Goal: Task Accomplishment & Management: Manage account settings

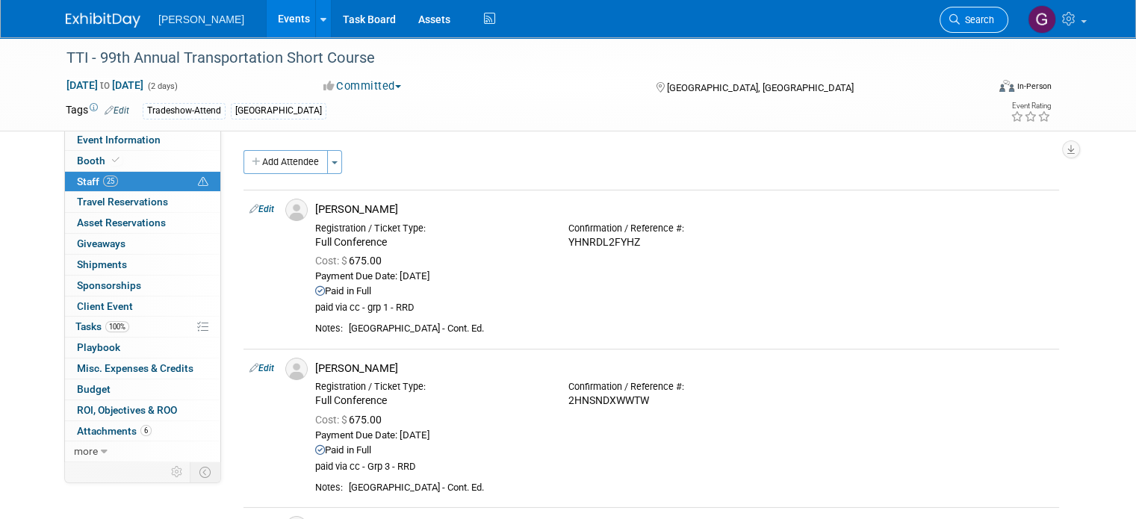
click at [978, 20] on span "Search" at bounding box center [977, 19] width 34 height 11
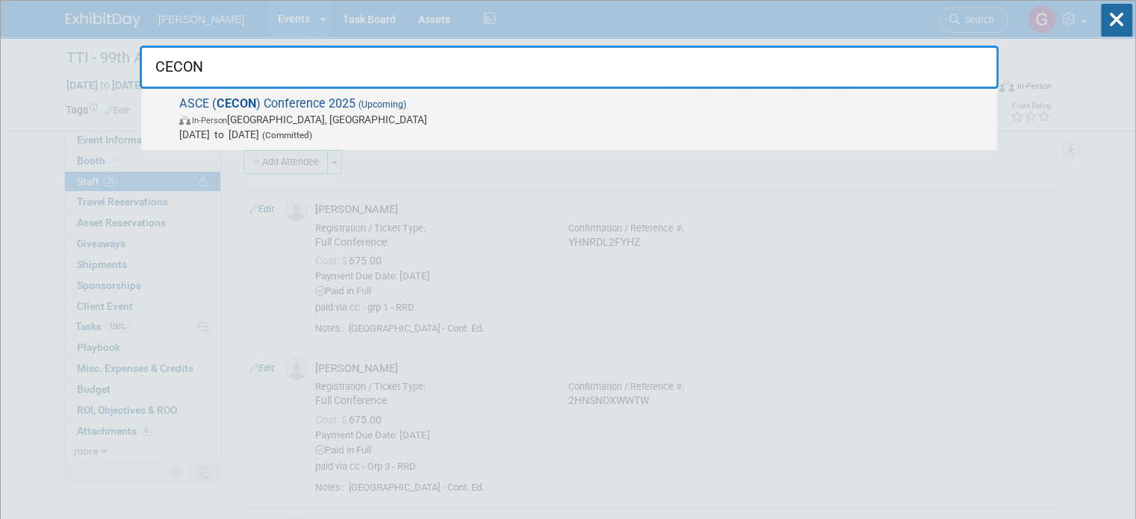
type input "CECON"
click at [451, 127] on span "[DATE] to [DATE] (Committed)" at bounding box center [584, 134] width 810 height 15
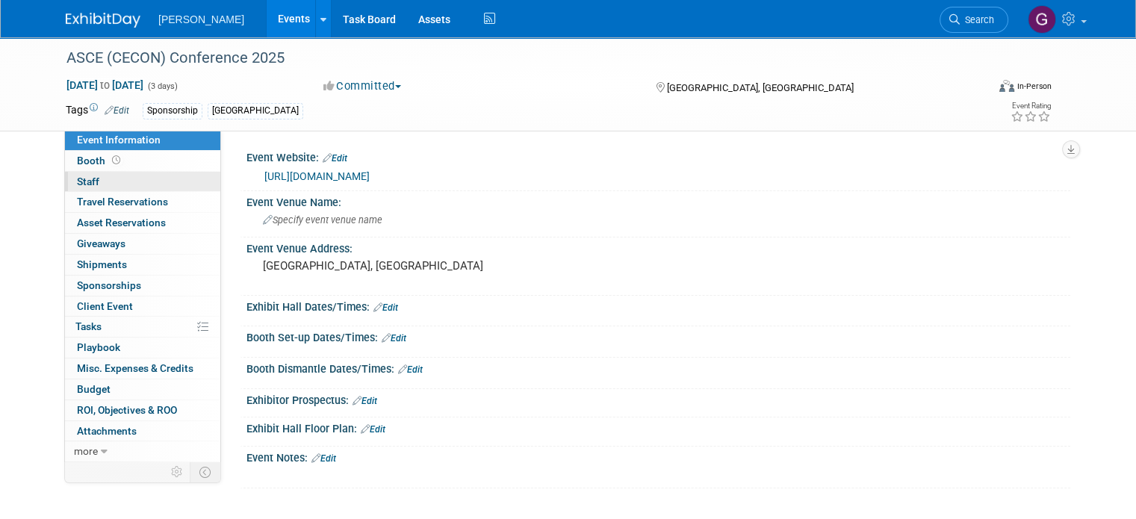
click at [133, 184] on link "0 Staff 0" at bounding box center [142, 182] width 155 height 20
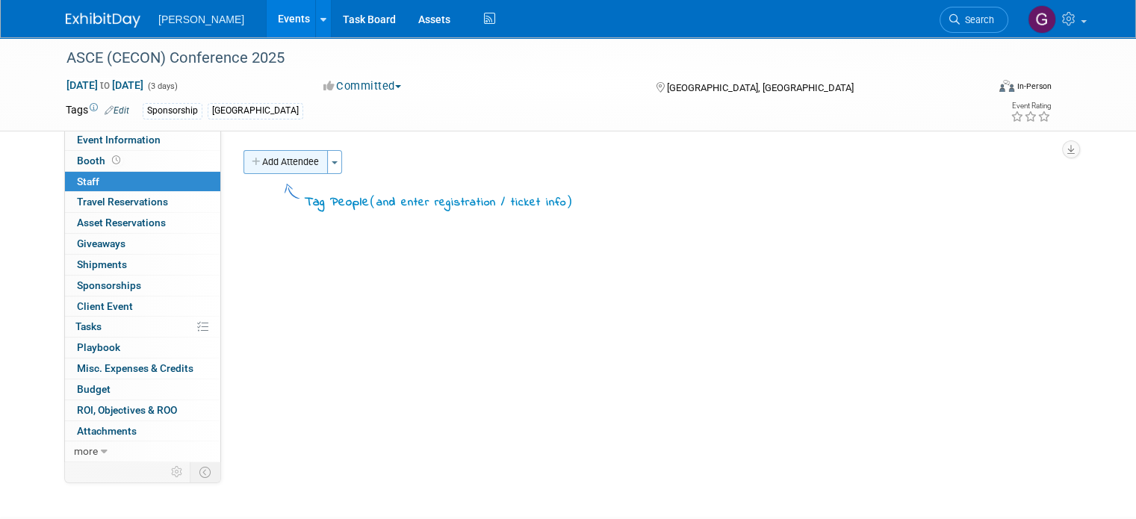
click at [296, 162] on button "Add Attendee" at bounding box center [285, 162] width 84 height 24
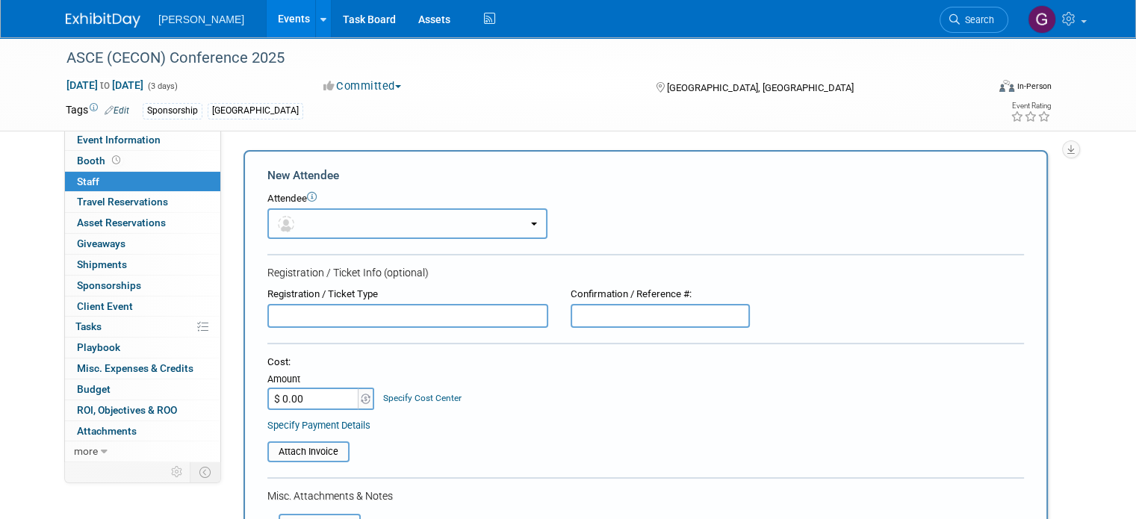
click at [344, 214] on button "button" at bounding box center [407, 223] width 280 height 31
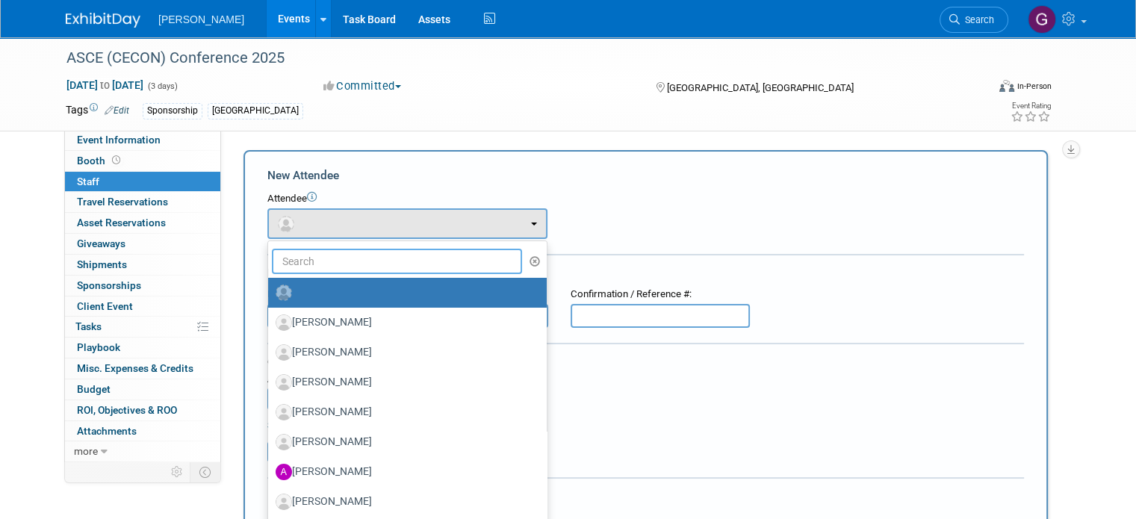
click at [337, 265] on input "text" at bounding box center [397, 261] width 250 height 25
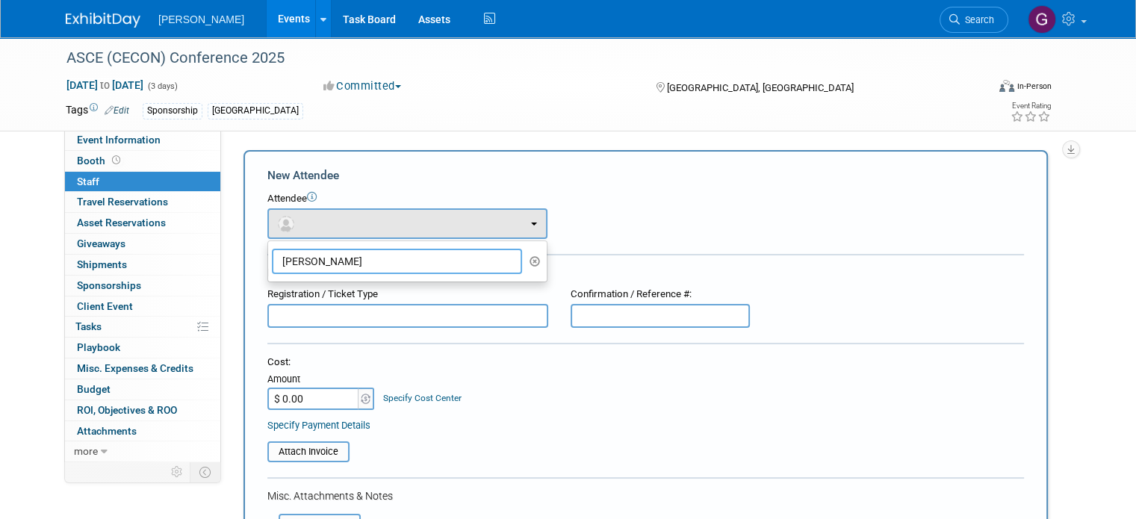
click at [359, 265] on input "Kamlesh" at bounding box center [397, 261] width 250 height 25
type input "Kamlesh Khatri"
click at [572, 235] on div "Attendee <img src="https://www.exhibitday.com/Images/Unassigned-User-Icon.png" …" at bounding box center [645, 215] width 756 height 47
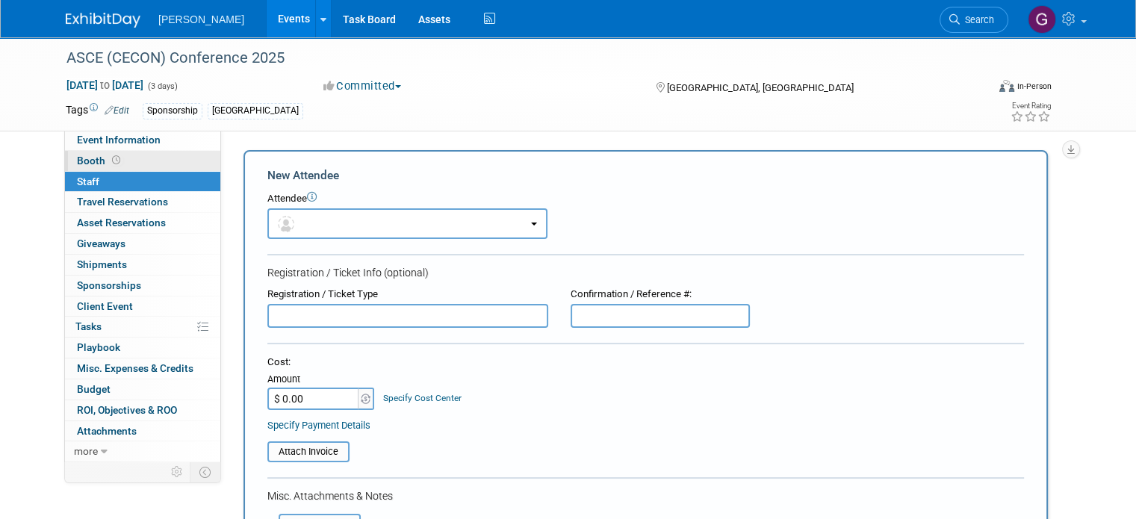
click at [164, 158] on link "Booth" at bounding box center [142, 161] width 155 height 20
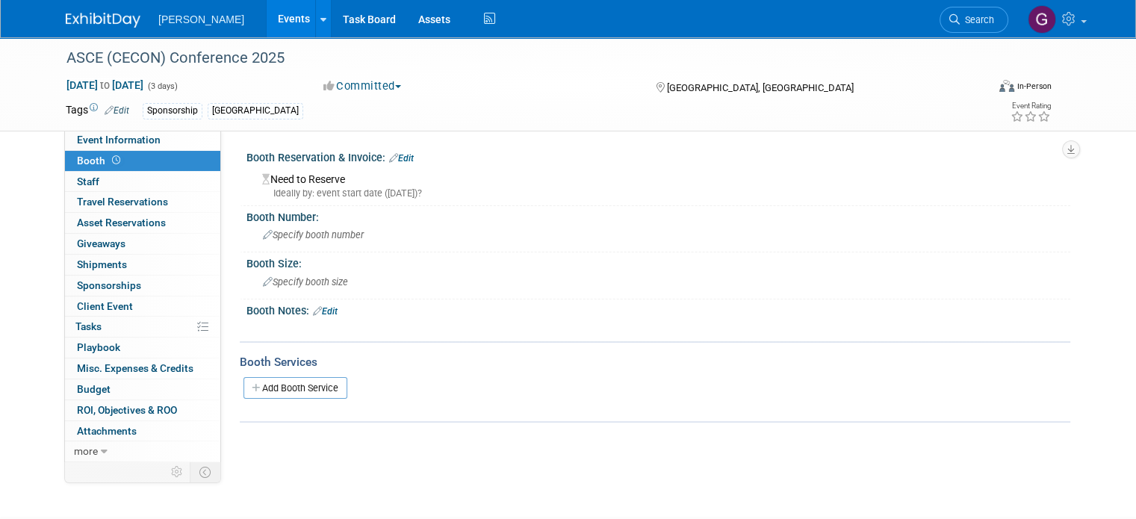
click at [172, 151] on link "Booth" at bounding box center [142, 161] width 155 height 20
click at [172, 143] on link "Event Information" at bounding box center [142, 140] width 155 height 20
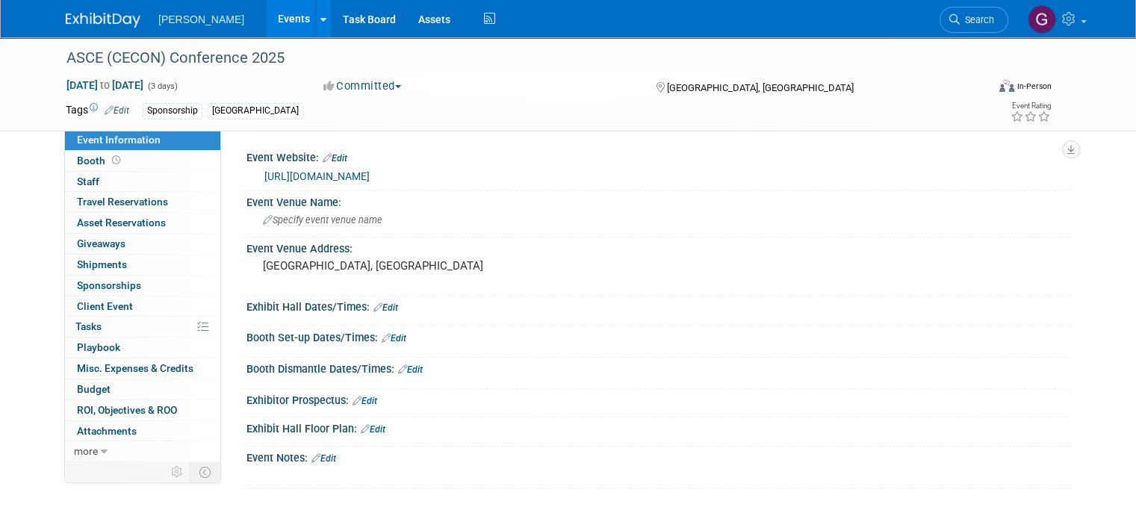
click at [400, 83] on button "Committed" at bounding box center [362, 86] width 89 height 16
click at [399, 113] on link "Committed" at bounding box center [378, 110] width 118 height 21
click at [319, 457] on link "Edit" at bounding box center [323, 458] width 25 height 10
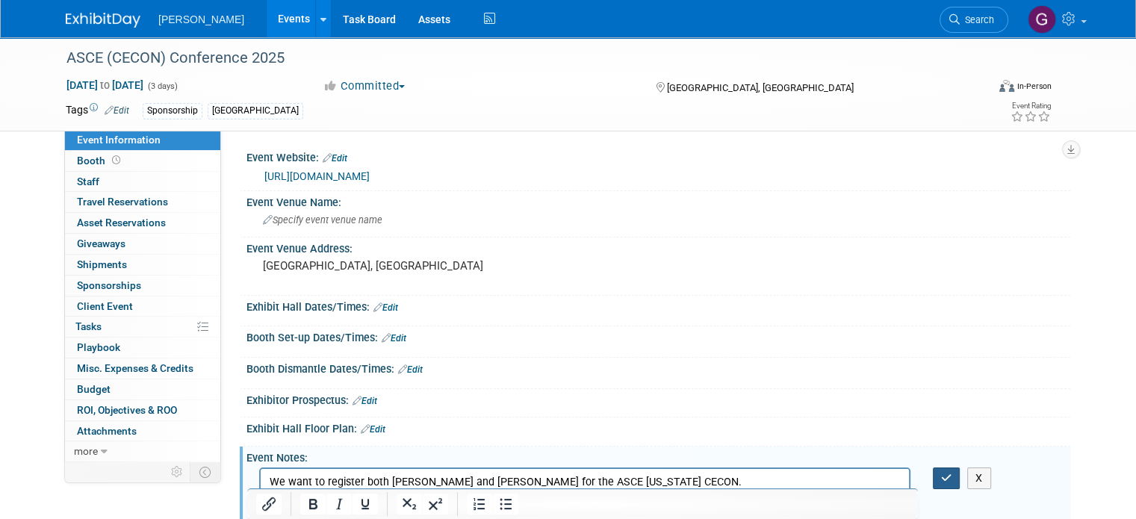
click at [952, 473] on icon "button" at bounding box center [946, 478] width 11 height 10
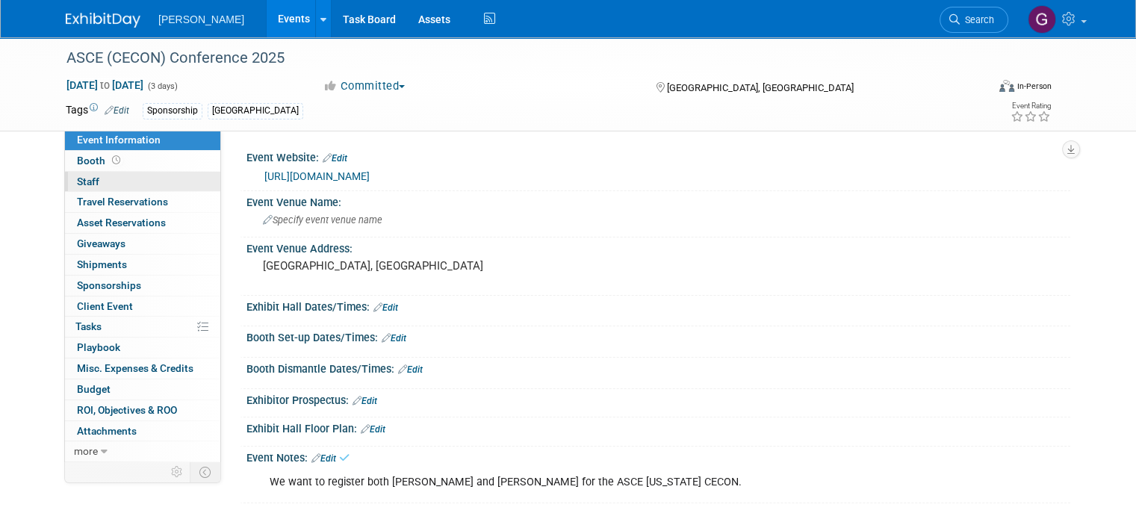
click at [125, 178] on link "0 Staff 0" at bounding box center [142, 182] width 155 height 20
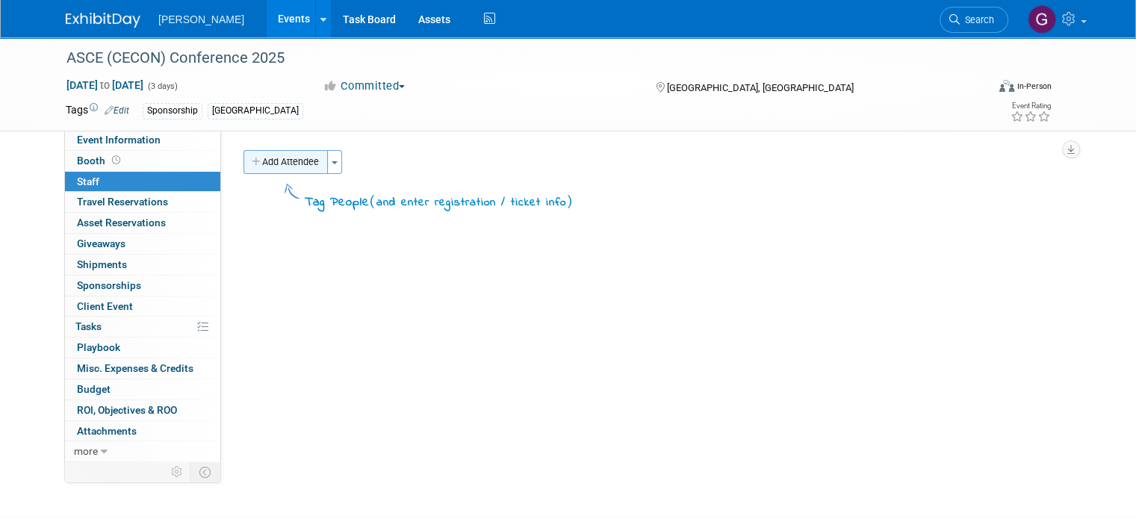
click at [293, 163] on button "Add Attendee" at bounding box center [285, 162] width 84 height 24
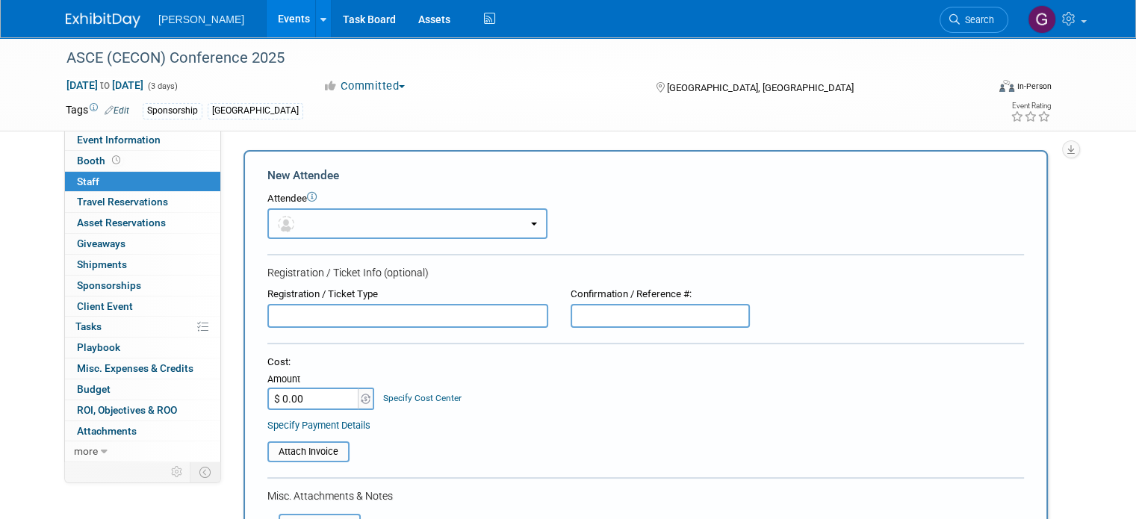
click at [291, 223] on button "button" at bounding box center [407, 223] width 280 height 31
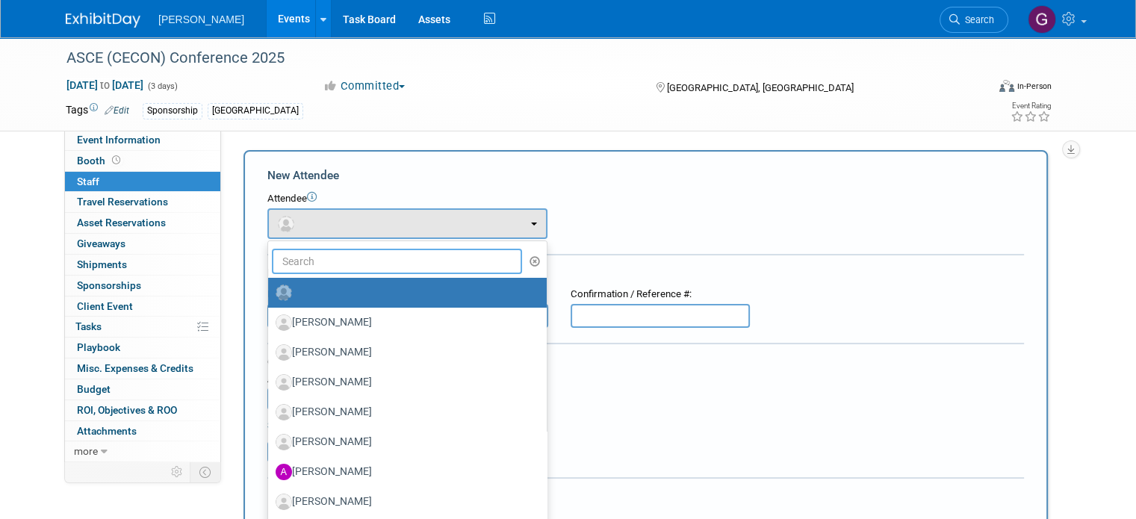
click at [305, 268] on input "text" at bounding box center [397, 261] width 250 height 25
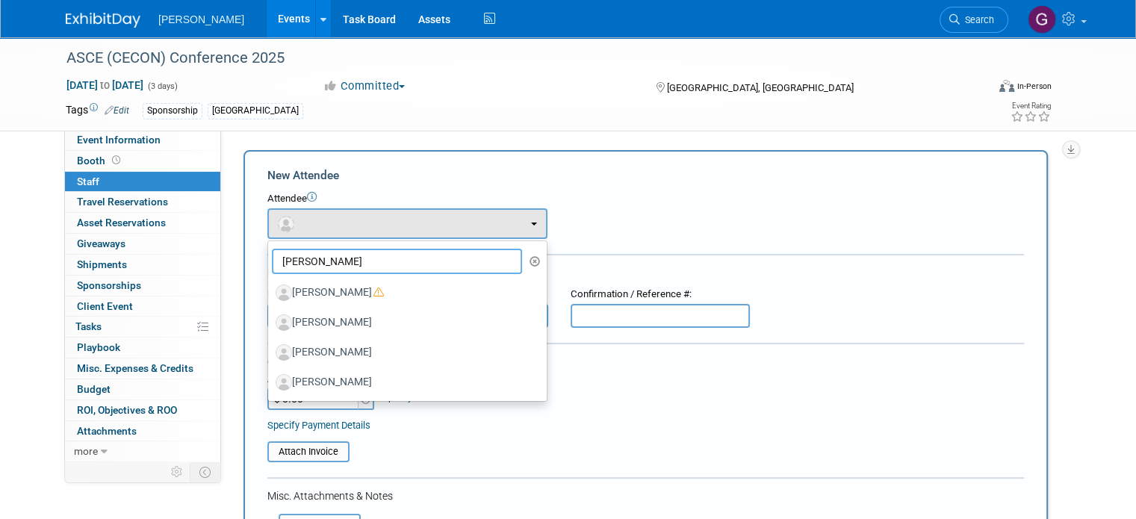
type input "Andrew"
click at [588, 205] on div "Attendee" at bounding box center [645, 199] width 756 height 14
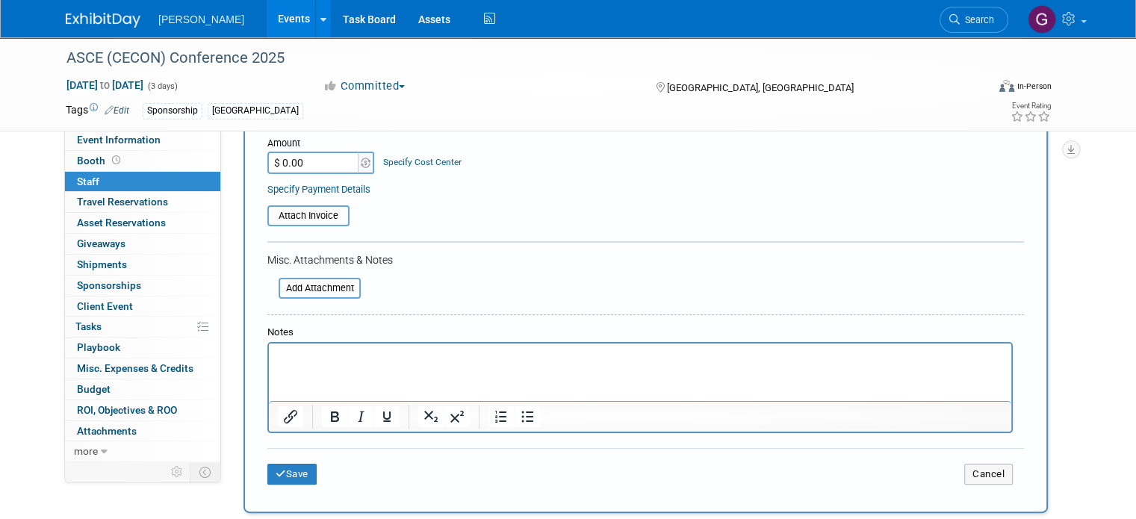
scroll to position [239, 0]
click at [582, 355] on p "Rich Text Area. Press ALT-0 for help." at bounding box center [640, 353] width 725 height 15
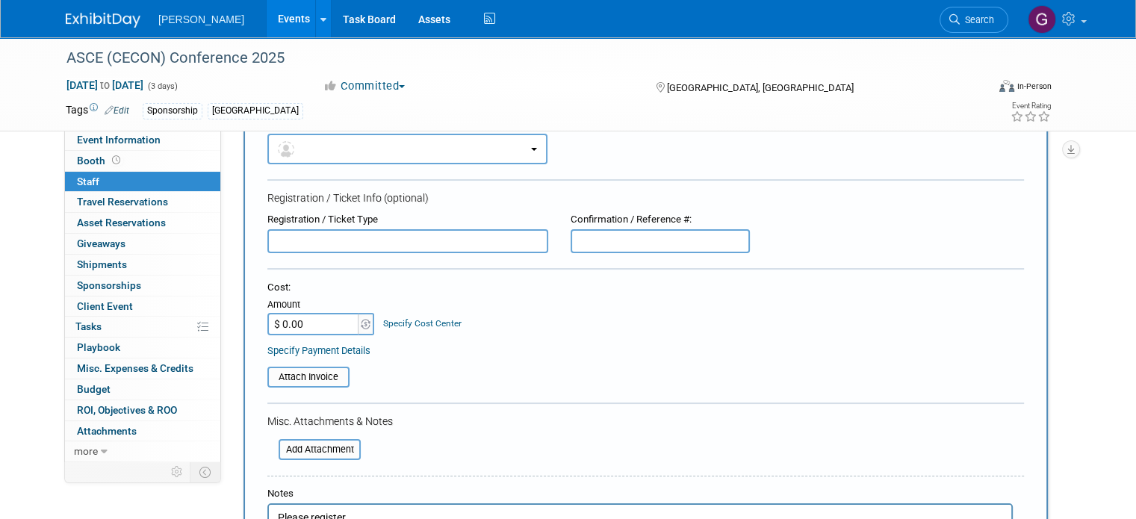
scroll to position [0, 0]
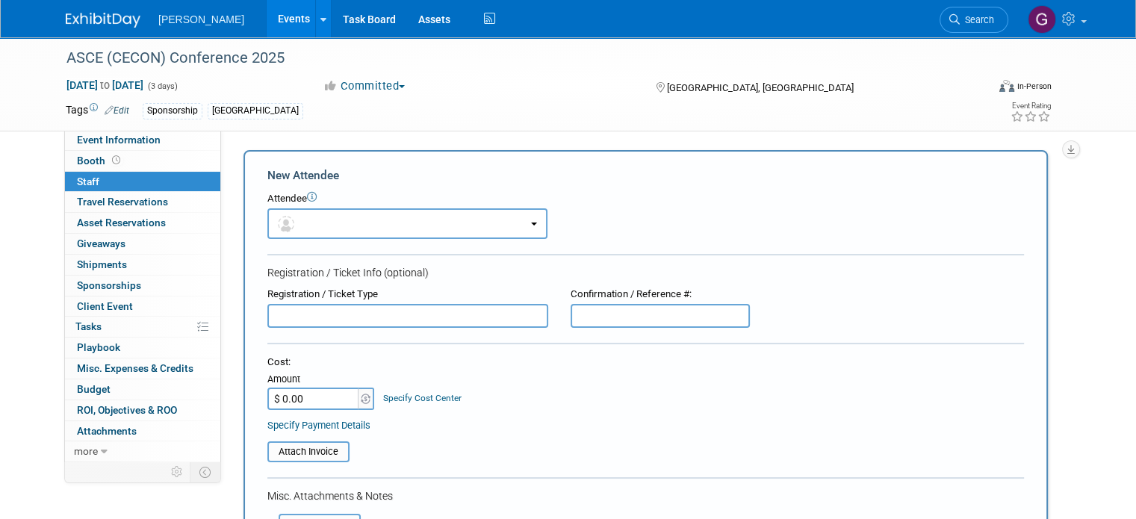
click at [486, 310] on input "text" at bounding box center [407, 316] width 281 height 24
click at [469, 312] on input "Kamlesh Khatri (1 Day Registration - Friday 10.19)" at bounding box center [407, 316] width 281 height 24
click at [480, 314] on input "Kamlesh Khatri (1 Day Registration - Friday 9.19)" at bounding box center [407, 316] width 281 height 24
type input "Kamlesh Khatri (1 Day Registration - Friday 9.19.25)"
click at [1135, 210] on div "ASCE (CECON) Conference 2025 Sep 17, 2025 to Sep 19, 2025 (3 days) Sep 17, 2025…" at bounding box center [568, 415] width 1136 height 756
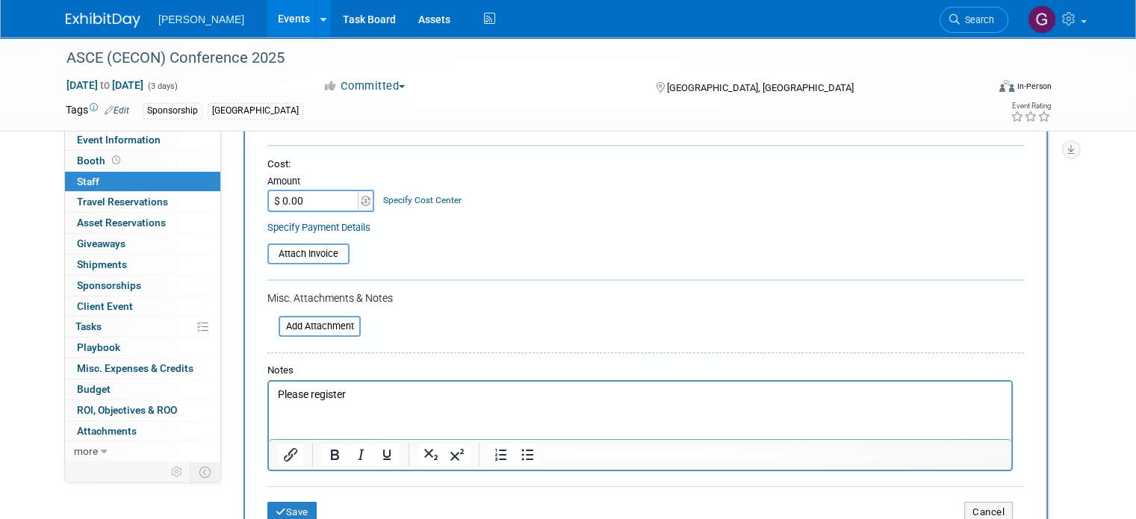
scroll to position [236, 0]
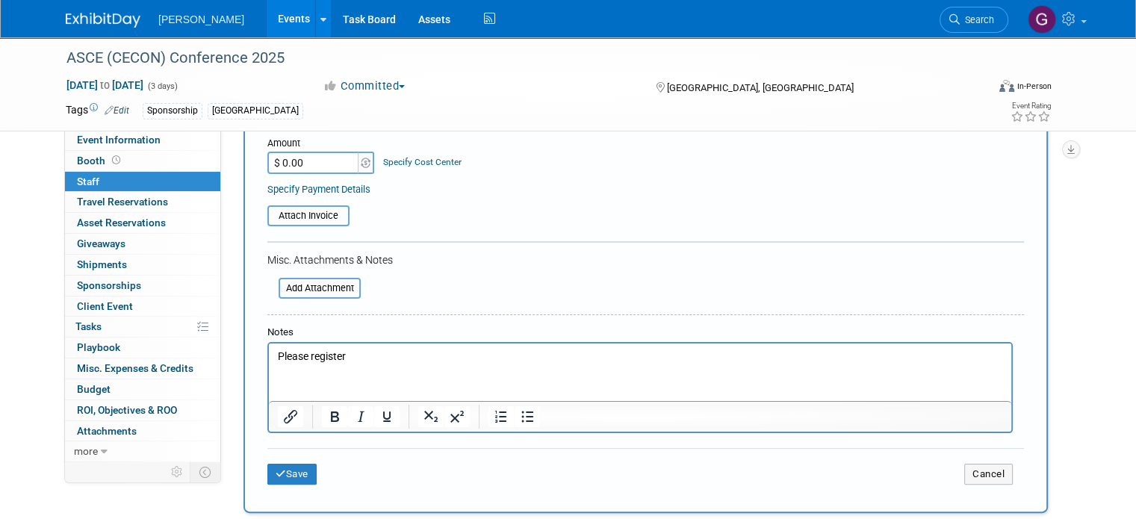
drag, startPoint x: 355, startPoint y: 351, endPoint x: 186, endPoint y: 322, distance: 171.3
click at [269, 343] on html "Please register" at bounding box center [640, 353] width 742 height 21
click at [280, 475] on button "Save" at bounding box center [291, 474] width 49 height 21
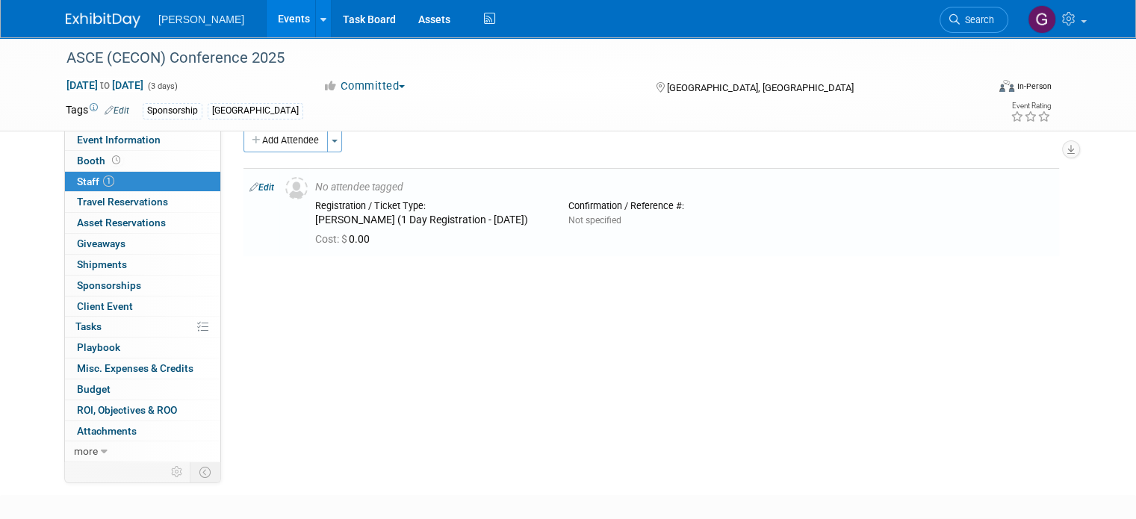
scroll to position [21, 0]
click at [284, 143] on button "Add Attendee" at bounding box center [285, 141] width 84 height 24
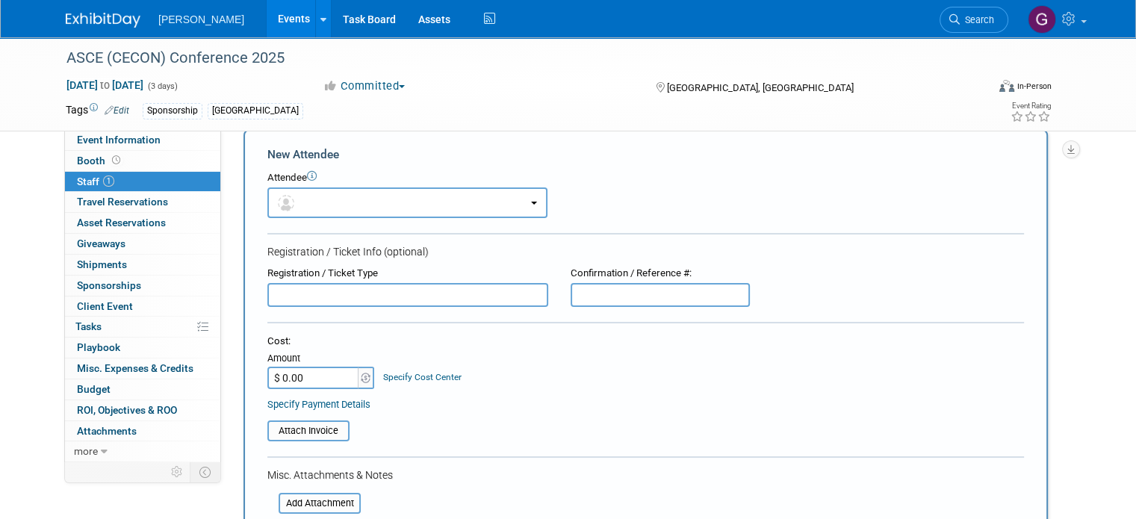
scroll to position [0, 0]
click at [330, 298] on input "text" at bounding box center [407, 295] width 281 height 24
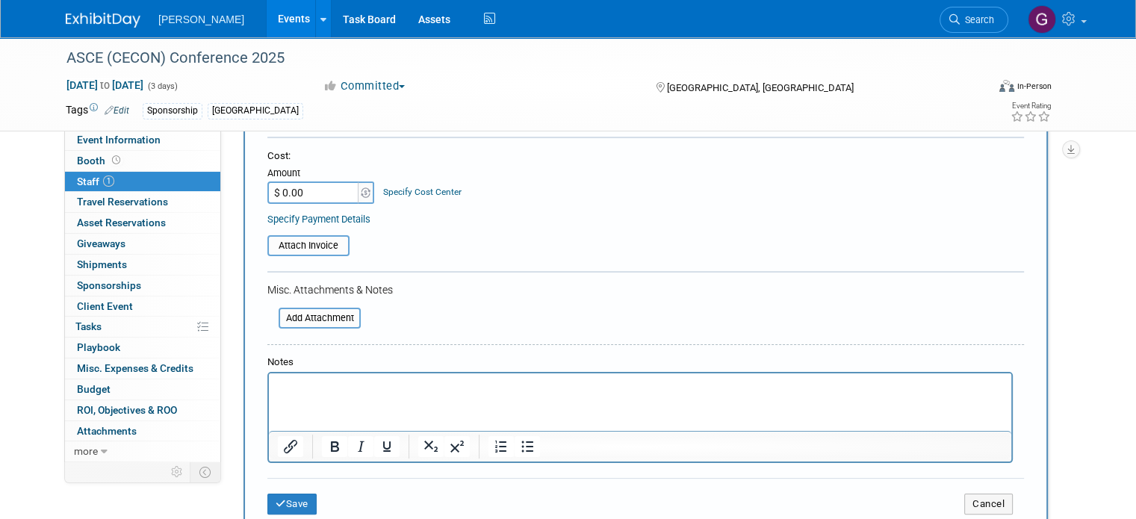
scroll to position [211, 0]
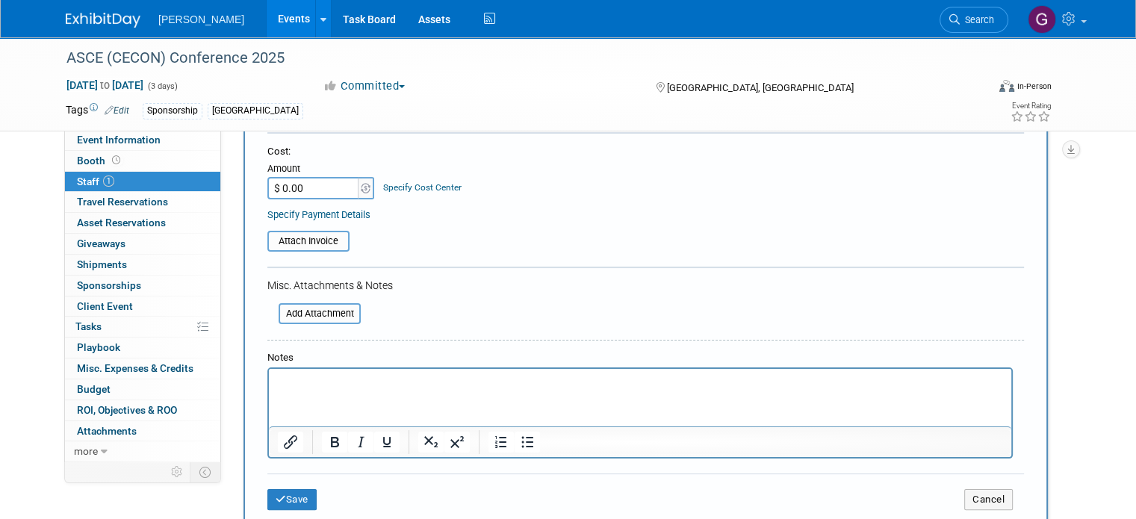
type input "Andrew White"
click at [252, 504] on div "New Attendee Attendee <img src="https://www.exhibitday.com/Images/Unassigned-Us…" at bounding box center [645, 239] width 804 height 599
click at [277, 495] on button "Save" at bounding box center [291, 499] width 49 height 21
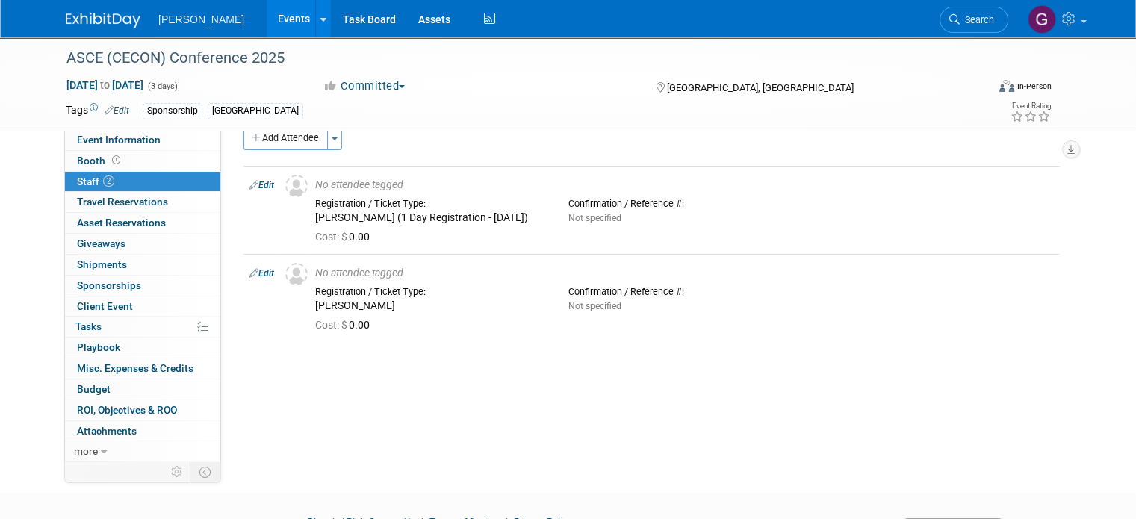
scroll to position [0, 0]
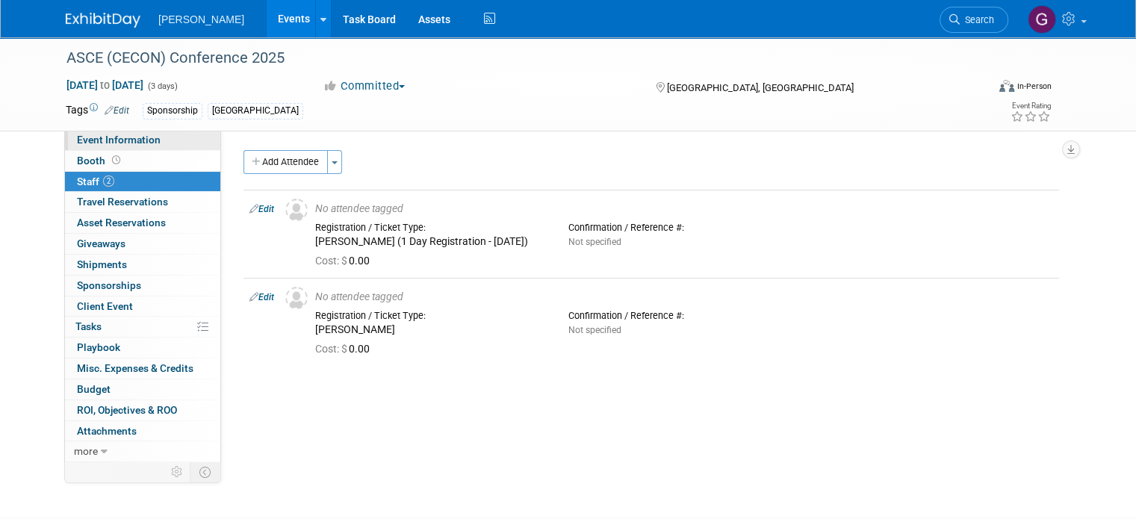
click at [141, 134] on span "Event Information" at bounding box center [119, 140] width 84 height 12
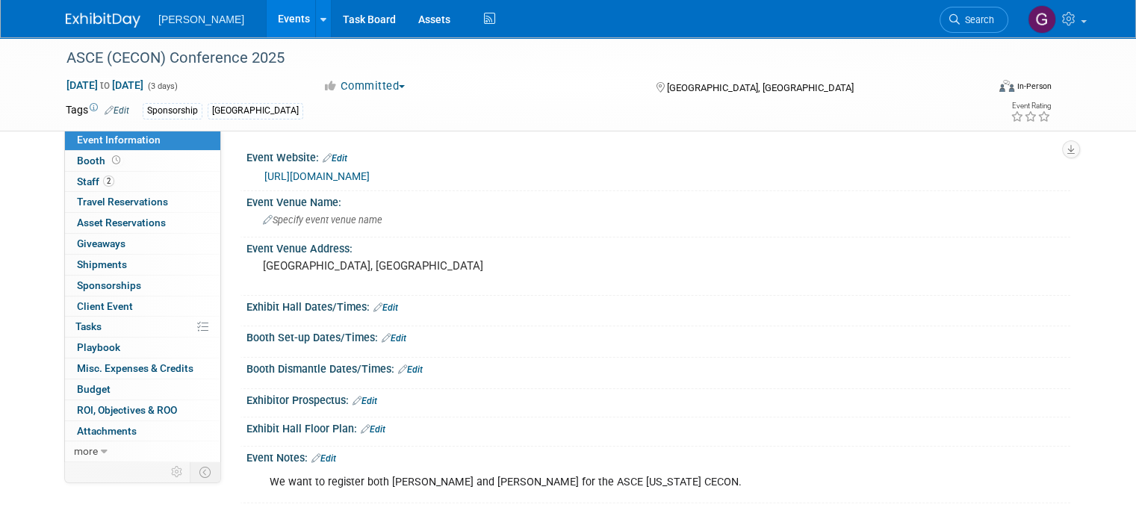
click at [304, 176] on link "https://texascecon.org/" at bounding box center [316, 176] width 105 height 12
click at [111, 285] on span "Sponsorships 0" at bounding box center [109, 285] width 64 height 12
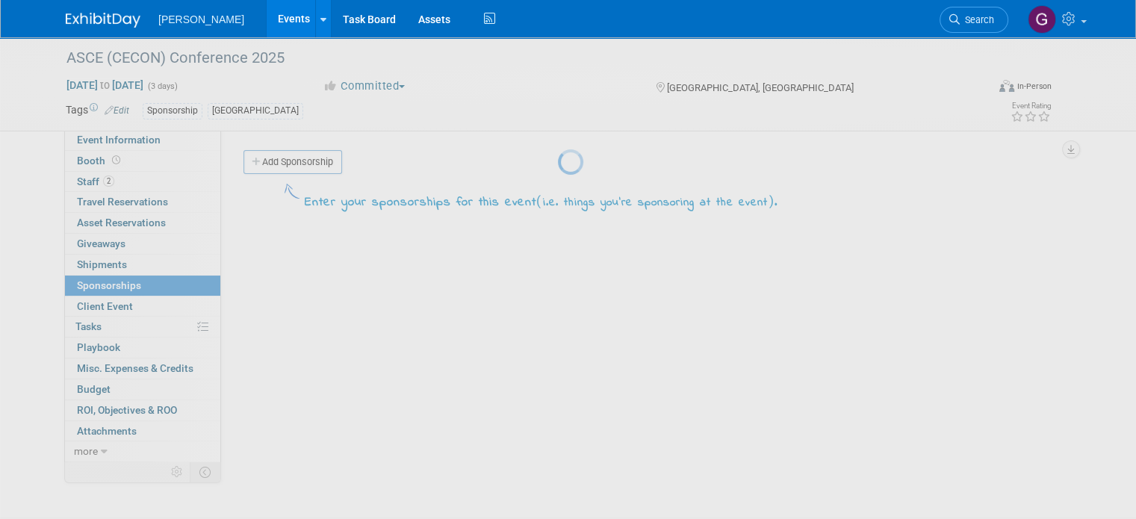
click at [558, 161] on div at bounding box center [568, 259] width 21 height 519
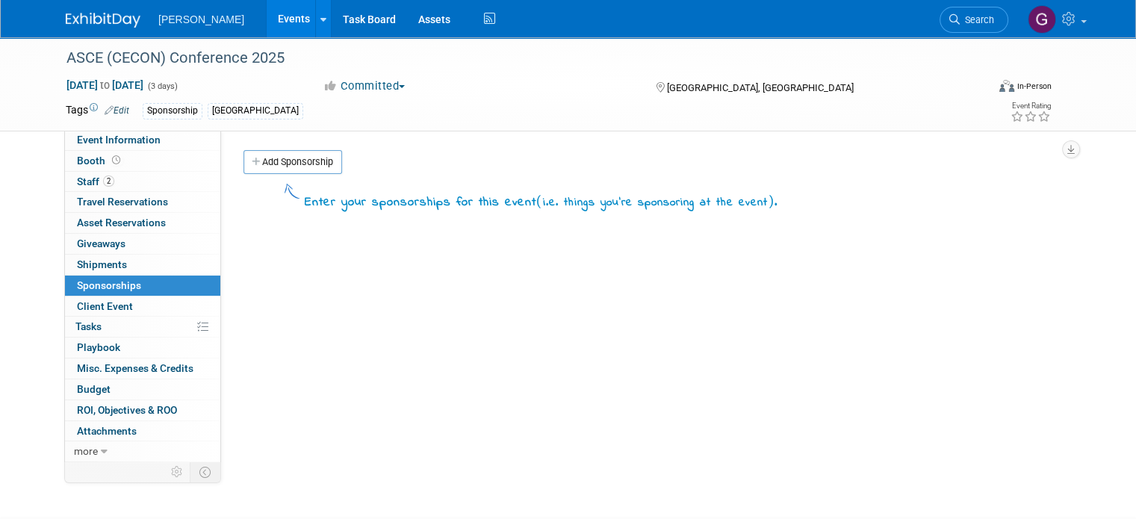
click at [288, 161] on link "Add Sponsorship" at bounding box center [292, 162] width 99 height 24
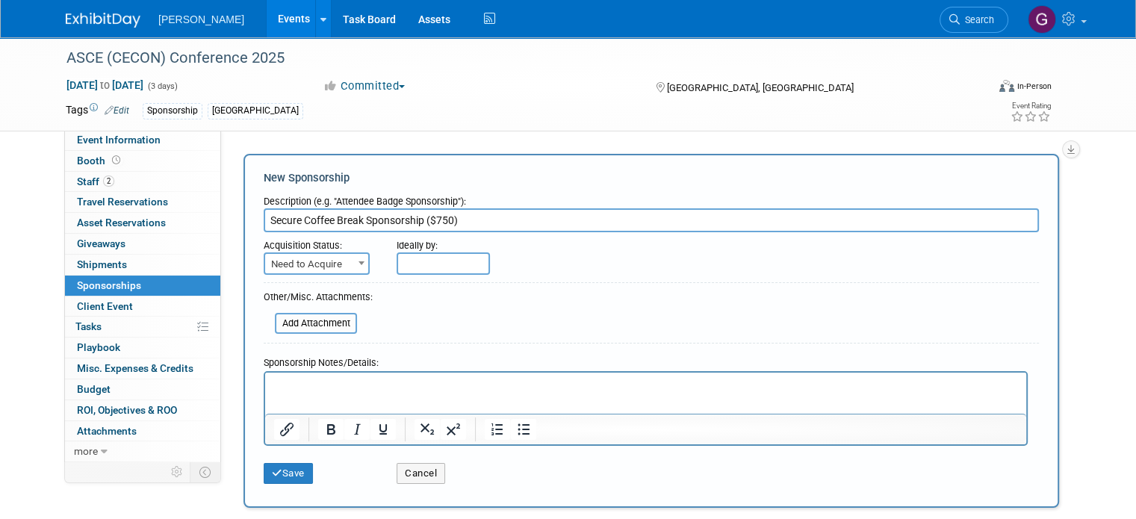
type input "Secure Coffee Break Sponsorship ($750)"
click at [323, 265] on span "Need to Acquire" at bounding box center [316, 264] width 103 height 21
click at [397, 259] on input "text" at bounding box center [443, 263] width 93 height 22
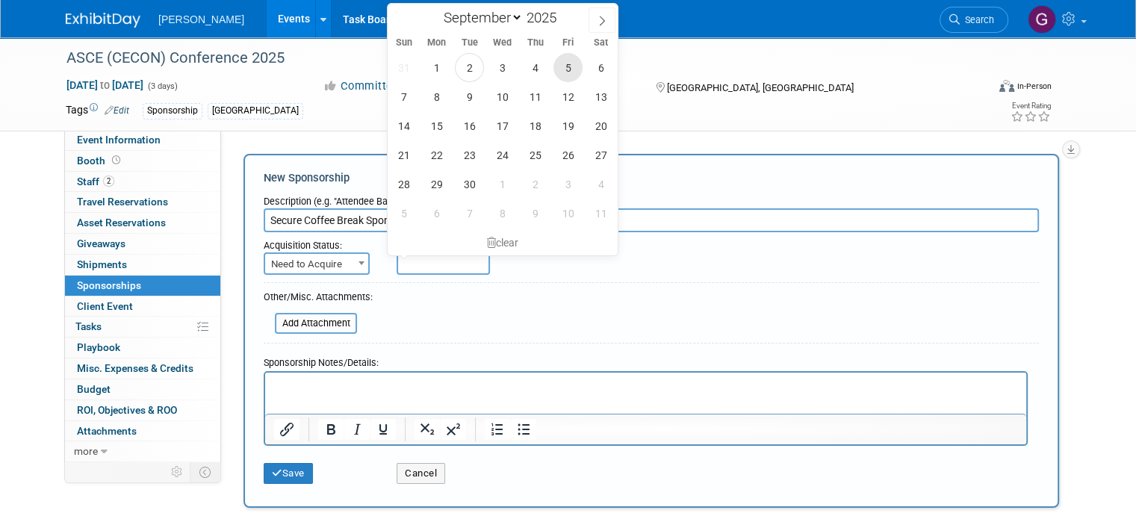
click at [568, 72] on span "5" at bounding box center [567, 67] width 29 height 29
type input "Sep 5, 2025"
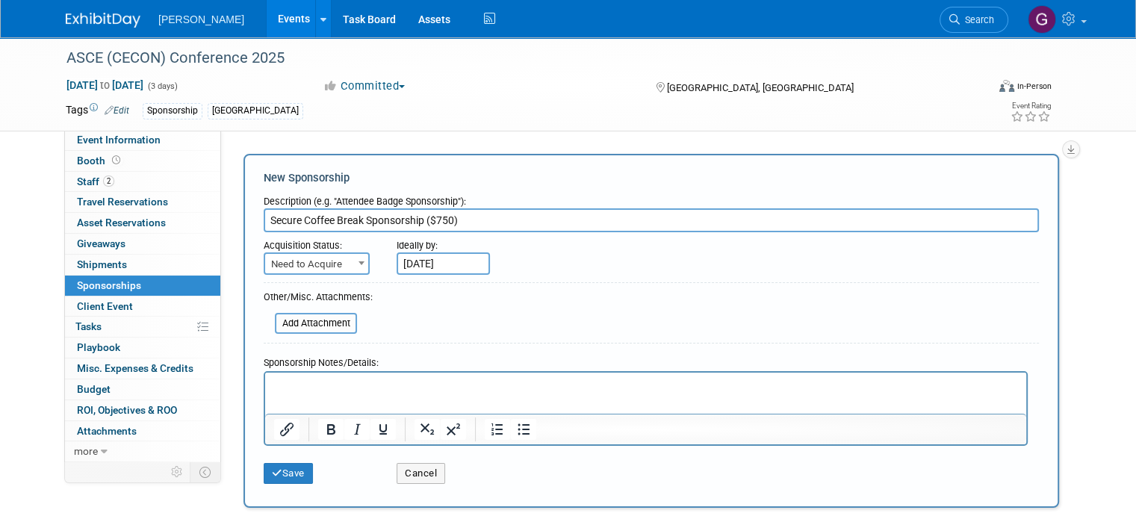
click at [356, 384] on p "Rich Text Area. Press ALT-0 for help." at bounding box center [646, 385] width 744 height 15
click at [293, 476] on button "Save" at bounding box center [288, 473] width 49 height 21
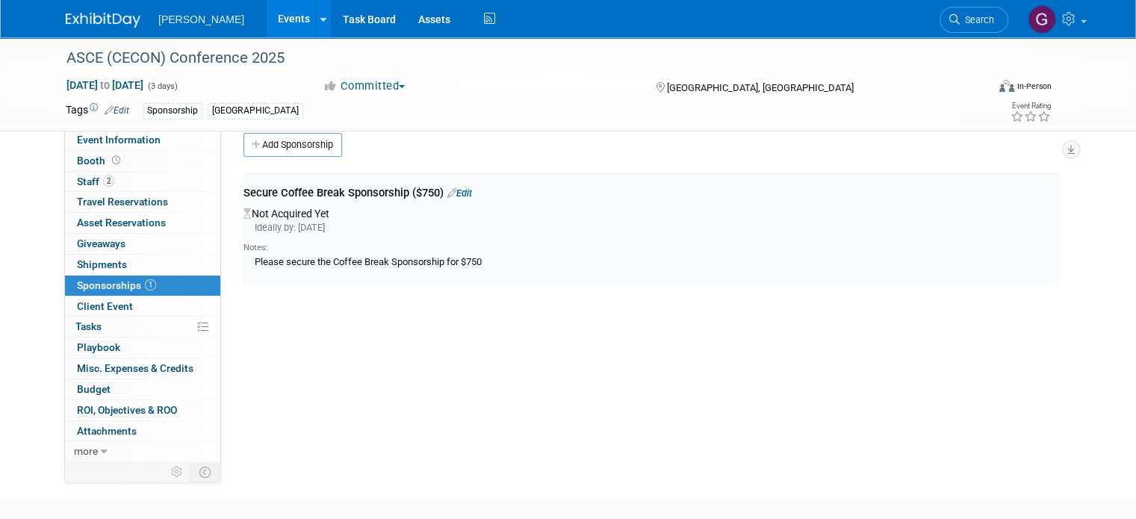
scroll to position [30, 0]
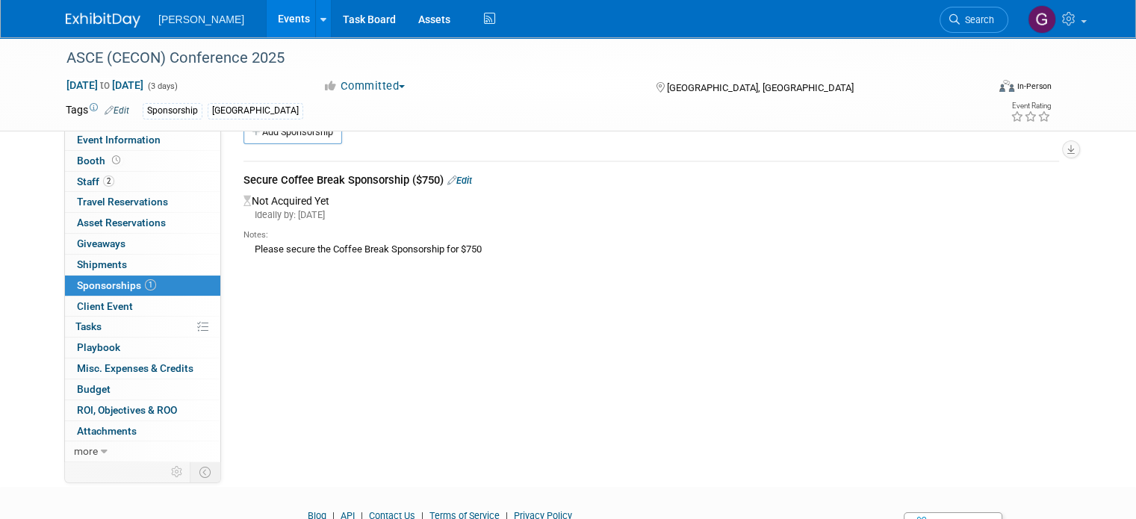
click at [452, 178] on link "Edit" at bounding box center [459, 180] width 25 height 11
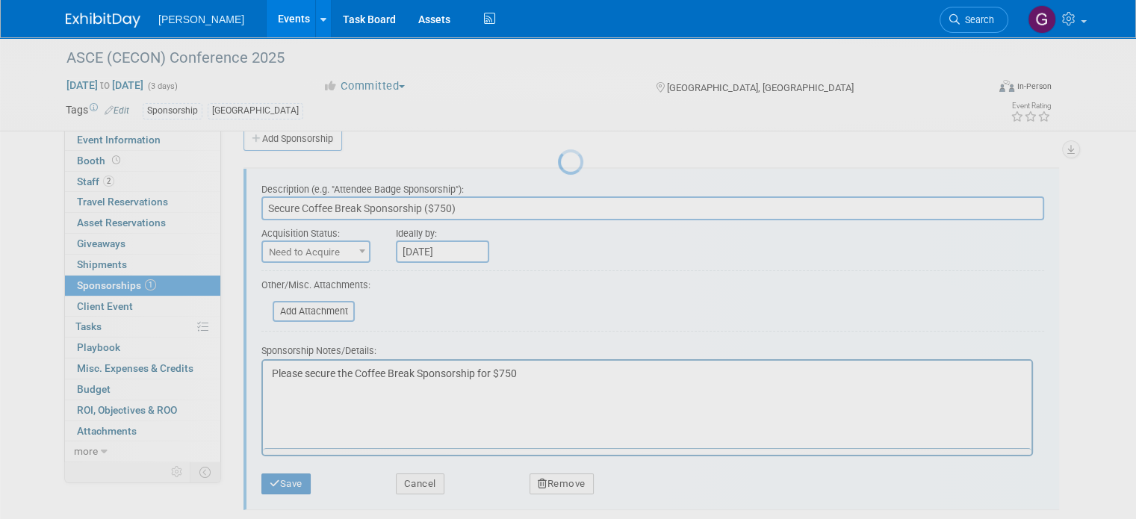
scroll to position [22, 0]
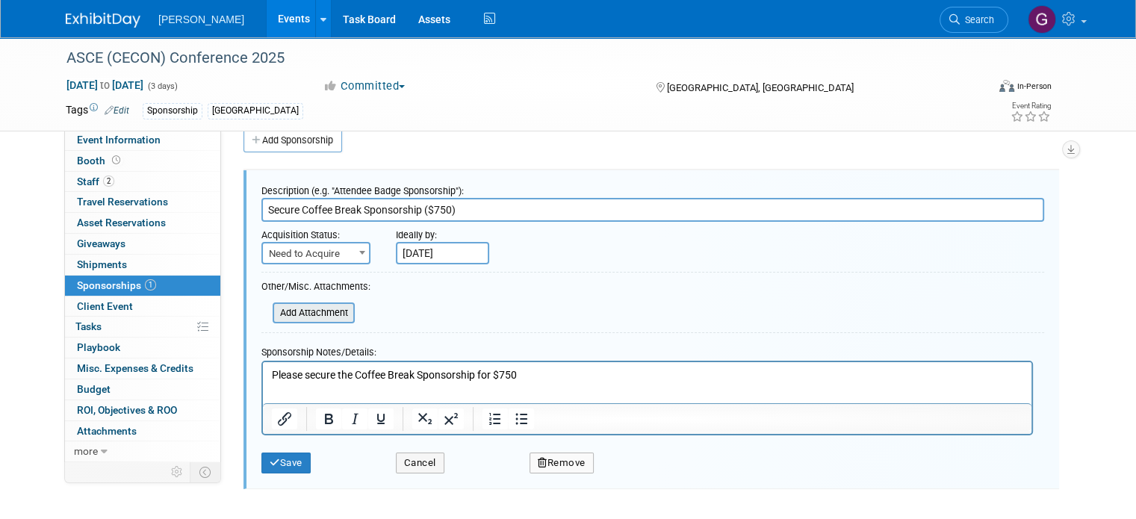
click at [302, 314] on input "file" at bounding box center [264, 313] width 178 height 18
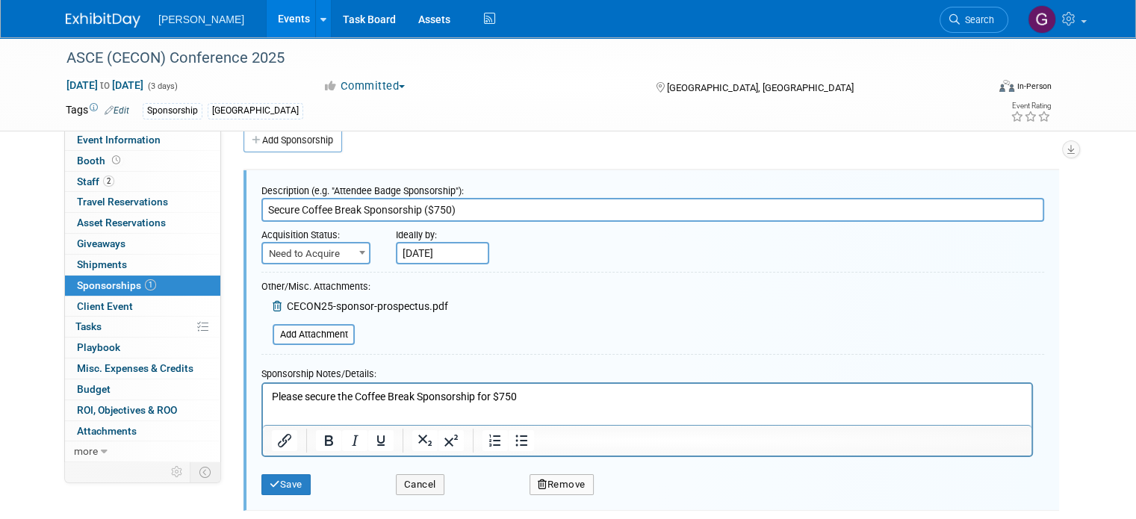
click at [538, 393] on p "Please secure the Coffee Break Sponsorship for $750" at bounding box center [647, 396] width 751 height 15
click at [293, 480] on button "Save" at bounding box center [285, 484] width 49 height 21
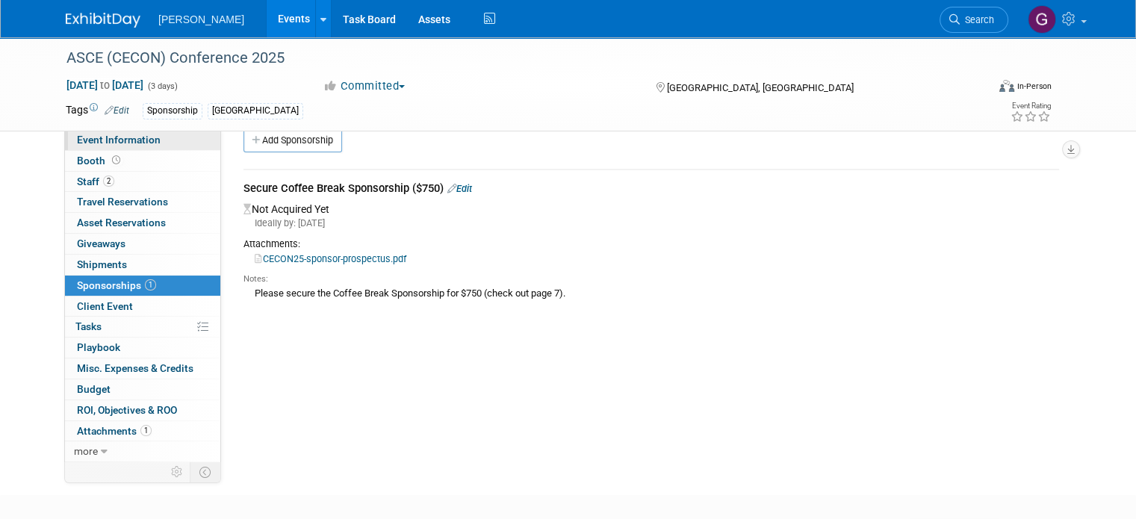
click at [161, 140] on link "Event Information" at bounding box center [142, 140] width 155 height 20
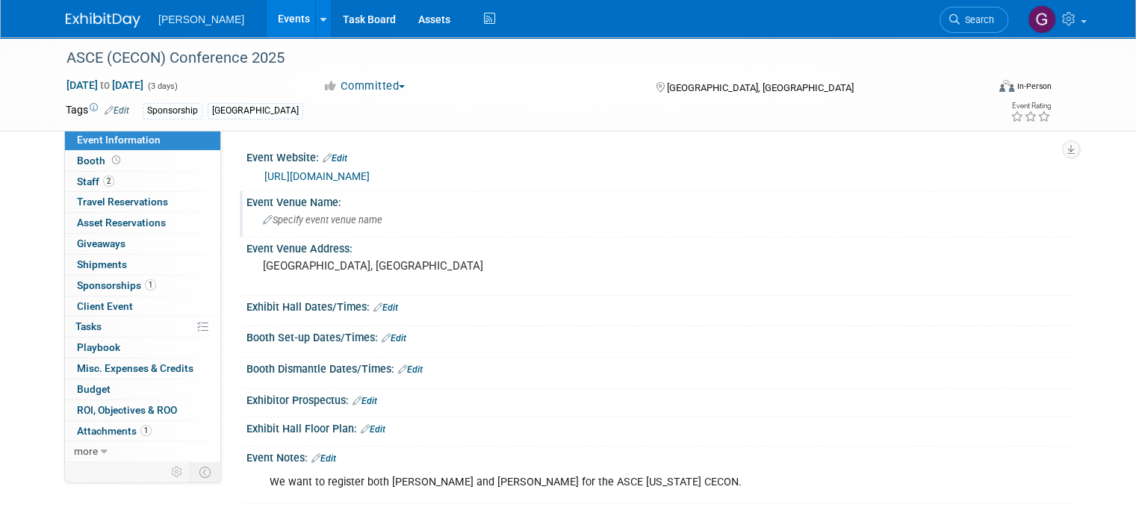
click at [309, 218] on span "Specify event venue name" at bounding box center [322, 219] width 119 height 11
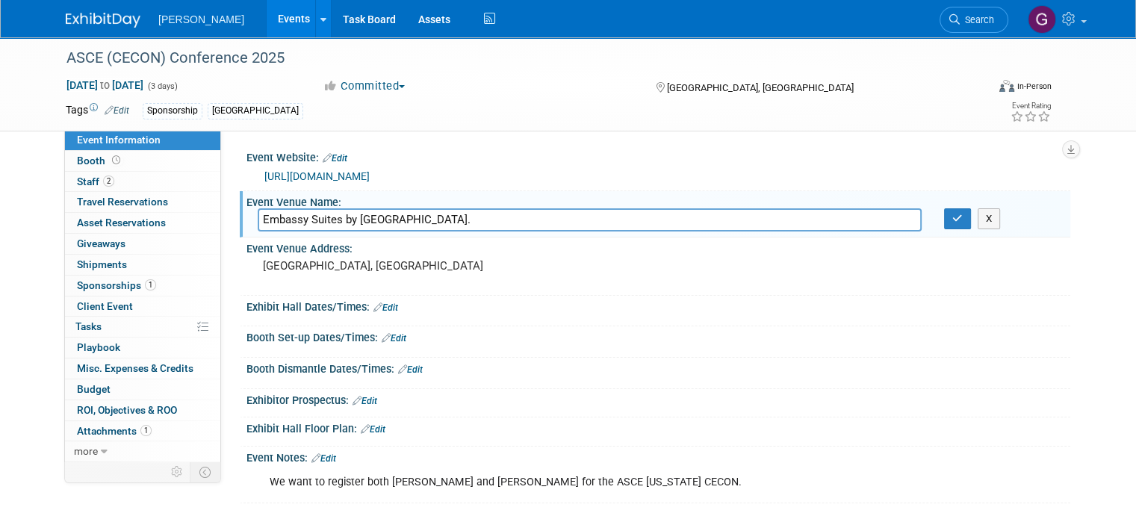
type input "Embassy Suites by Hilton San Marcos Hotel Conference Center."
click at [702, 199] on div "Event Venue Name:" at bounding box center [658, 200] width 824 height 19
click at [963, 218] on icon "button" at bounding box center [957, 219] width 10 height 10
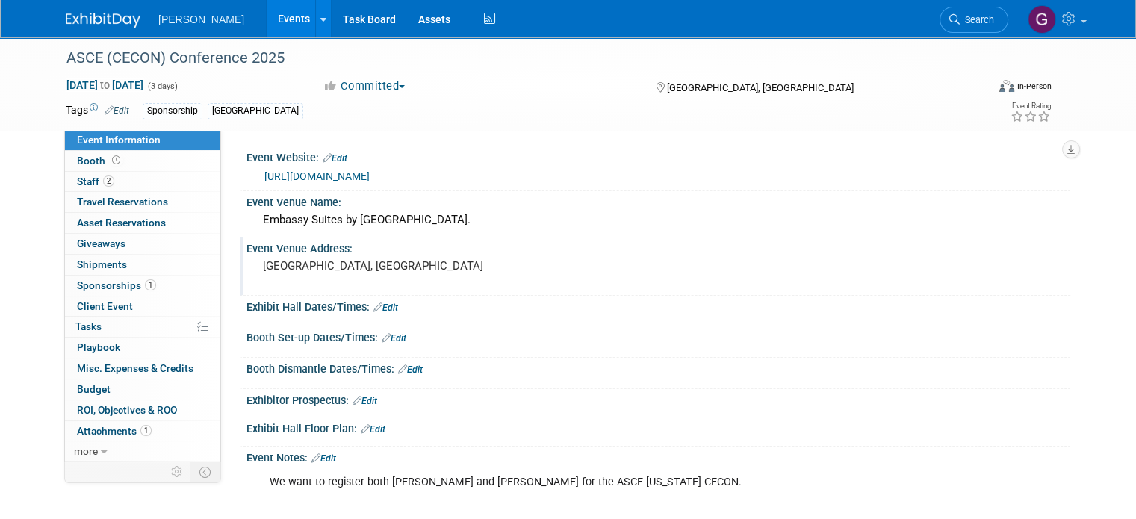
click at [263, 263] on pre "[GEOGRAPHIC_DATA], [GEOGRAPHIC_DATA]" at bounding box center [418, 265] width 311 height 13
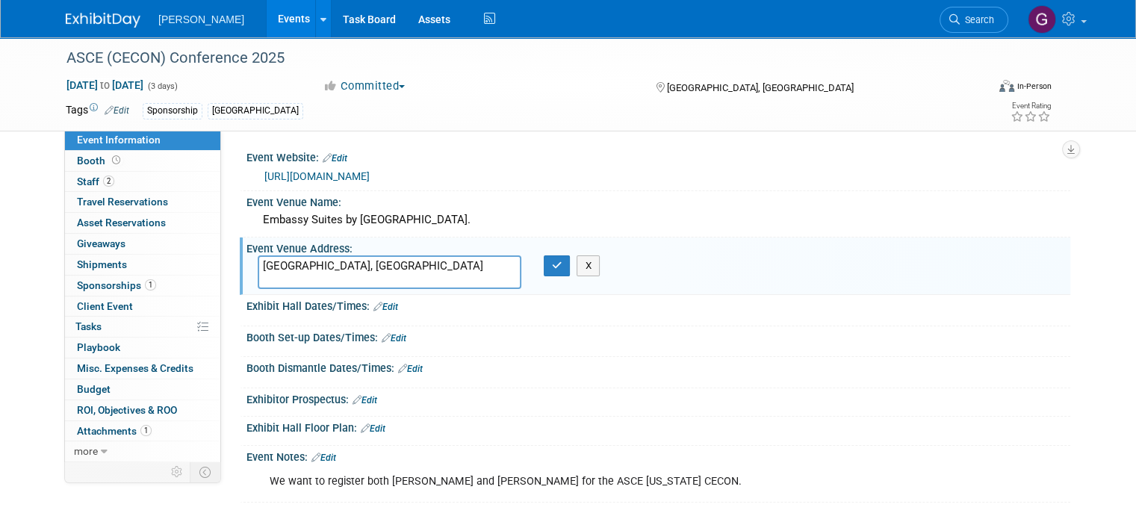
click at [258, 263] on textarea "[GEOGRAPHIC_DATA], [GEOGRAPHIC_DATA]" at bounding box center [390, 272] width 264 height 34
click at [350, 265] on textarea "1001 E McCarty Ln, San Marcos, TX 78666 San Marcos, TX" at bounding box center [390, 272] width 264 height 34
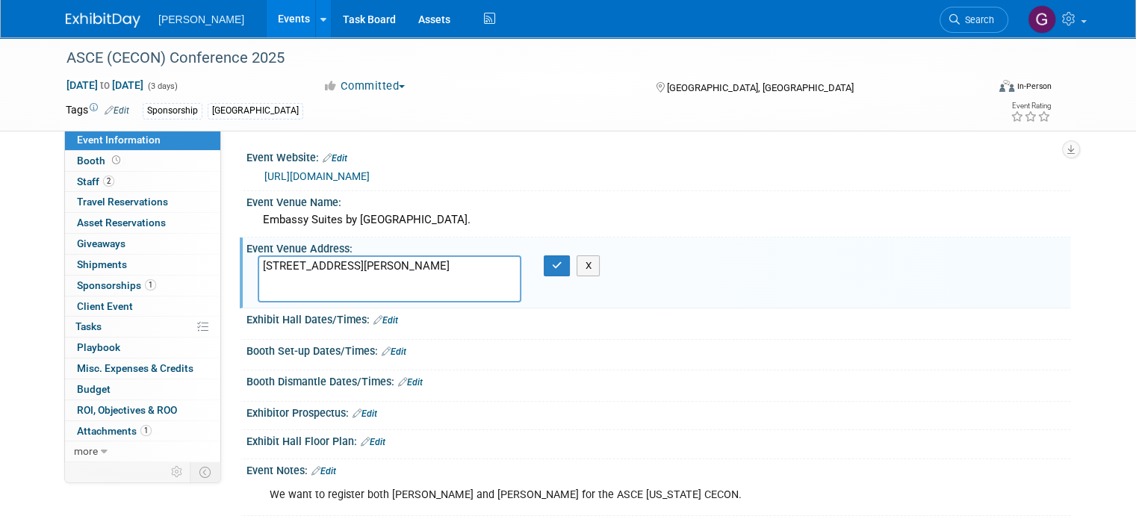
drag, startPoint x: 344, startPoint y: 285, endPoint x: 227, endPoint y: 286, distance: 117.2
click at [240, 286] on div "Event Venue Address: San Marcos, TX 1001 E McCarty Ln San Marcos, TX 78666 San …" at bounding box center [655, 272] width 830 height 71
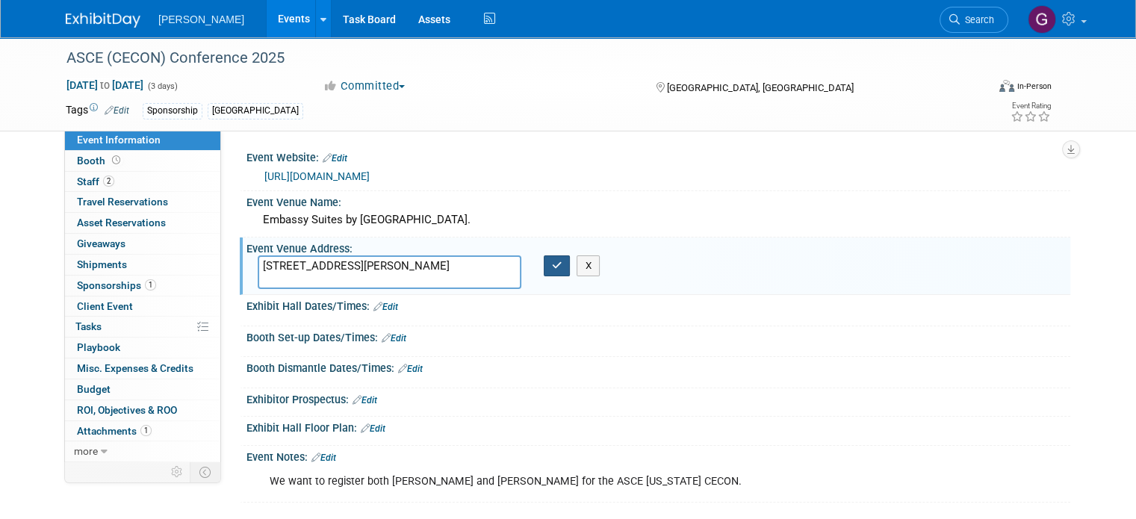
type textarea "1001 E McCarty Ln San Marcos, TX 78666"
click at [552, 264] on icon "button" at bounding box center [557, 266] width 10 height 10
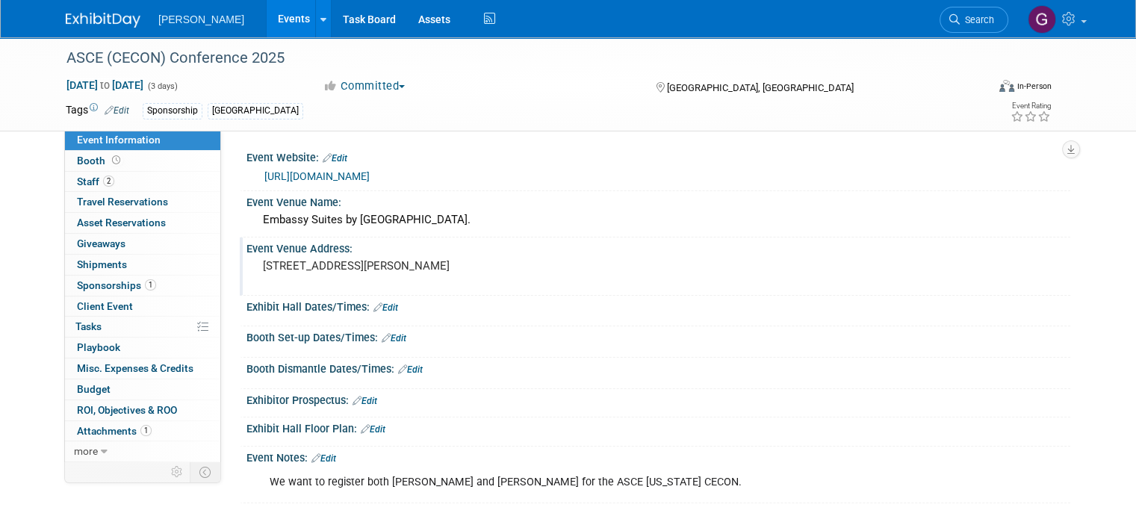
click at [679, 477] on div "We want to register both Kamlesh Khatri and Andrew White for the ASCE Texas CEC…" at bounding box center [584, 482] width 651 height 30
click at [317, 453] on link "Edit" at bounding box center [323, 458] width 25 height 10
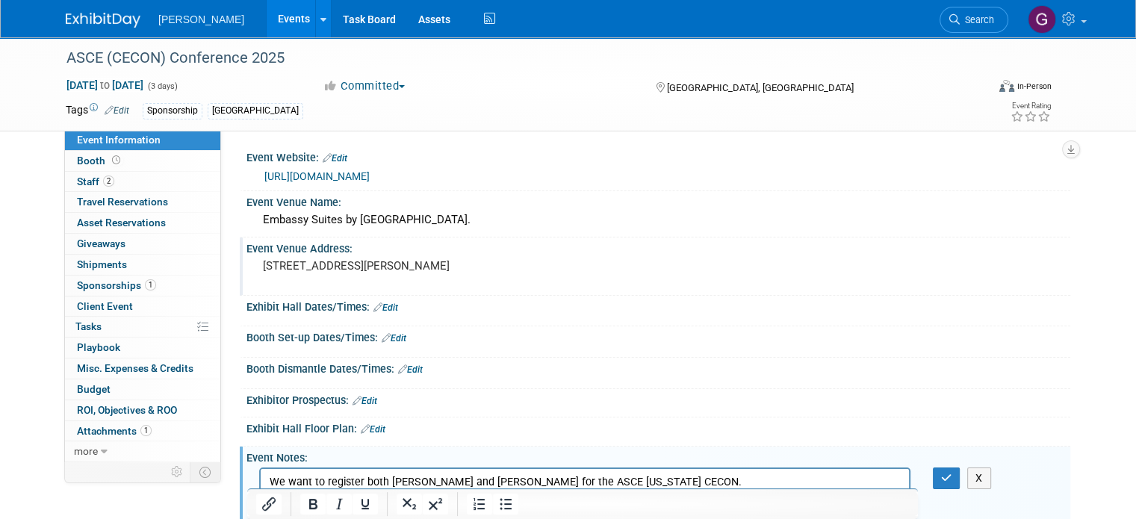
click at [689, 476] on p "We want to register both Kamlesh Khatri and Andrew White for the ASCE Texas CEC…" at bounding box center [585, 482] width 631 height 15
click at [952, 474] on icon "button" at bounding box center [946, 478] width 11 height 10
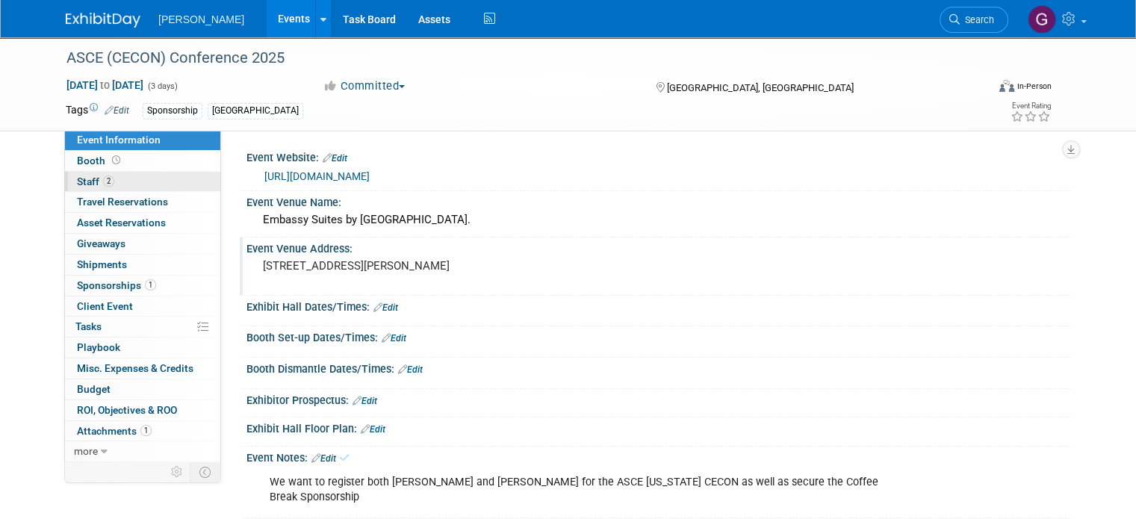
click at [131, 185] on link "2 Staff 2" at bounding box center [142, 182] width 155 height 20
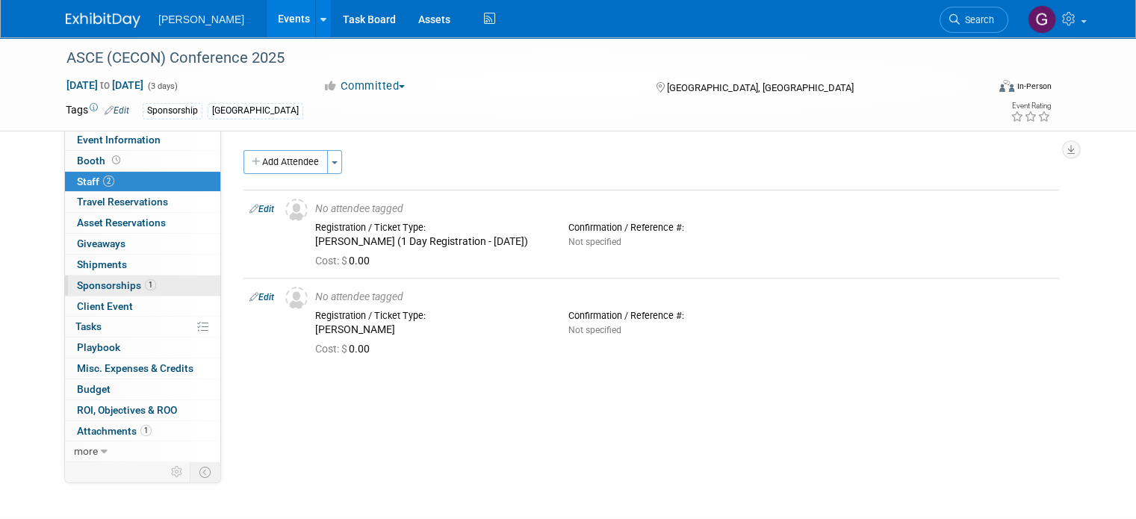
click at [123, 281] on span "Sponsorships 1" at bounding box center [116, 285] width 79 height 12
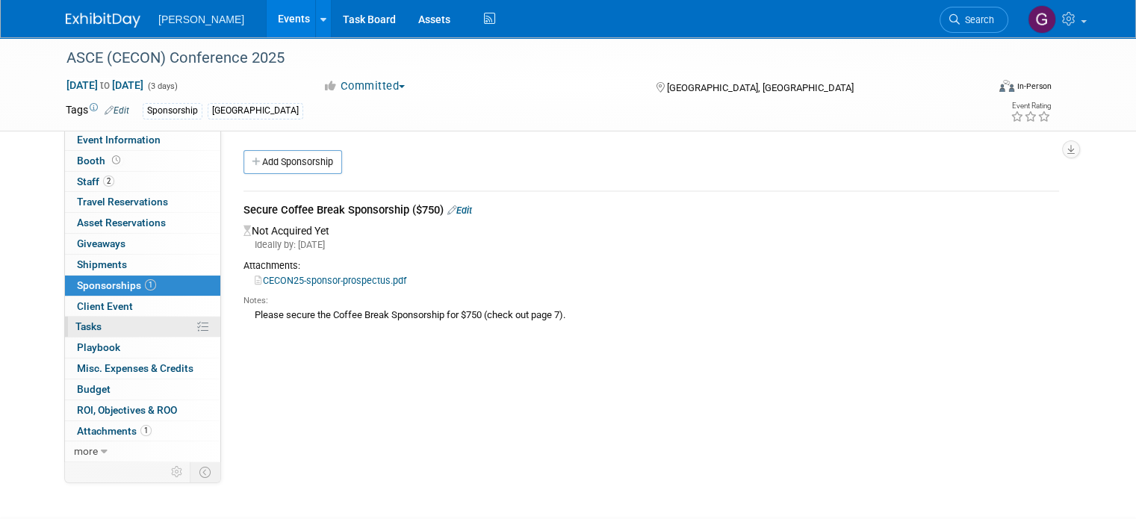
click at [114, 321] on link "0% Tasks 0%" at bounding box center [142, 327] width 155 height 20
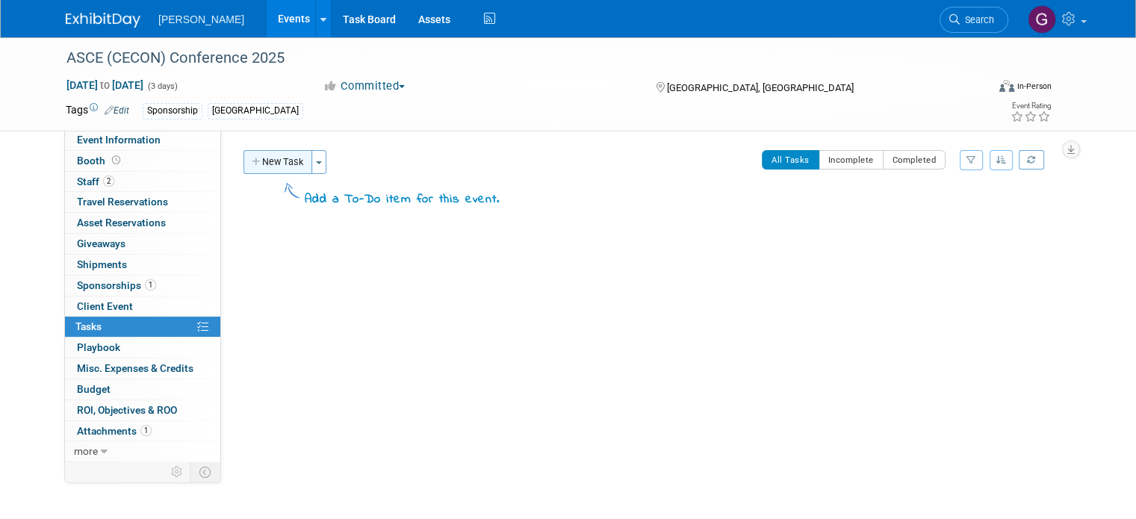
click at [257, 164] on button "New Task" at bounding box center [277, 162] width 69 height 24
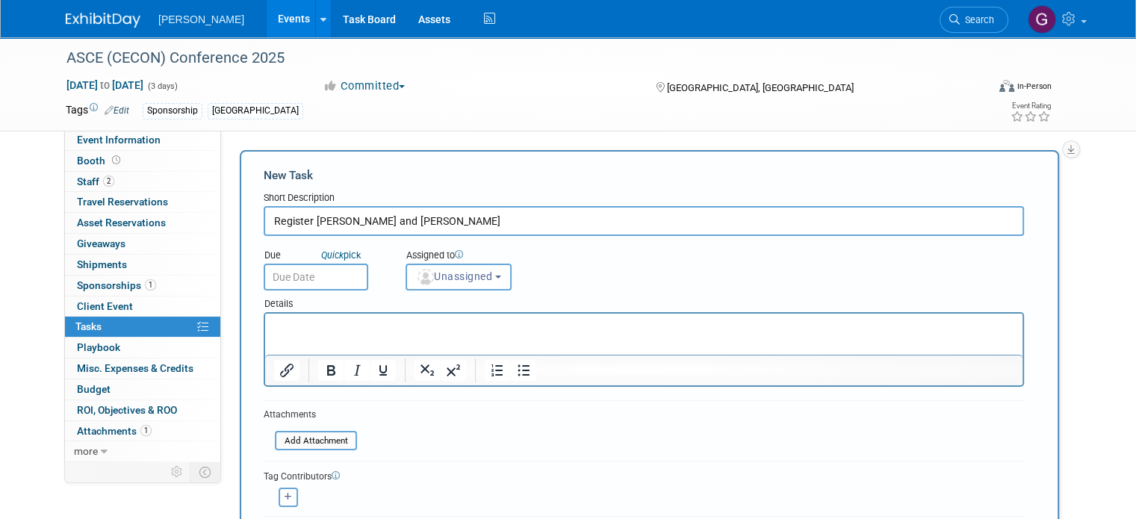
type input "Register Kamlesh Khatri and Andrew White"
click at [314, 273] on input "text" at bounding box center [316, 277] width 105 height 27
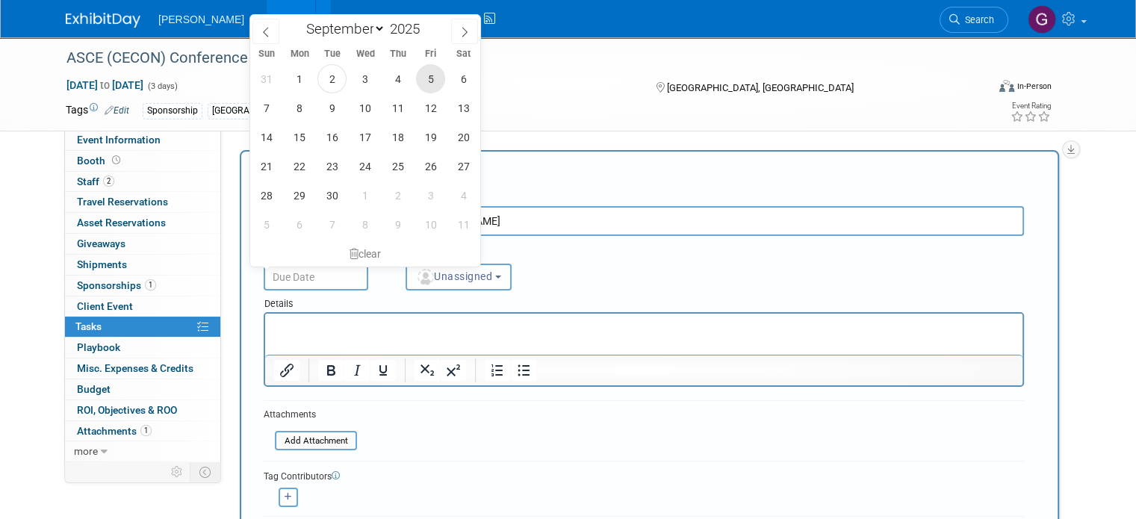
click at [430, 88] on span "5" at bounding box center [430, 78] width 29 height 29
type input "Sep 5, 2025"
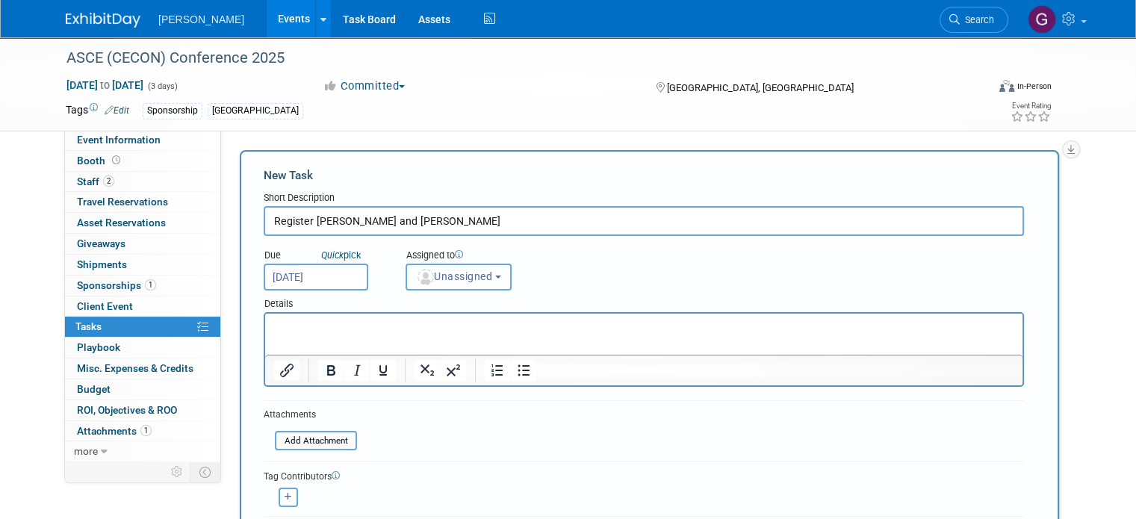
click at [438, 284] on button "Unassigned" at bounding box center [458, 277] width 106 height 27
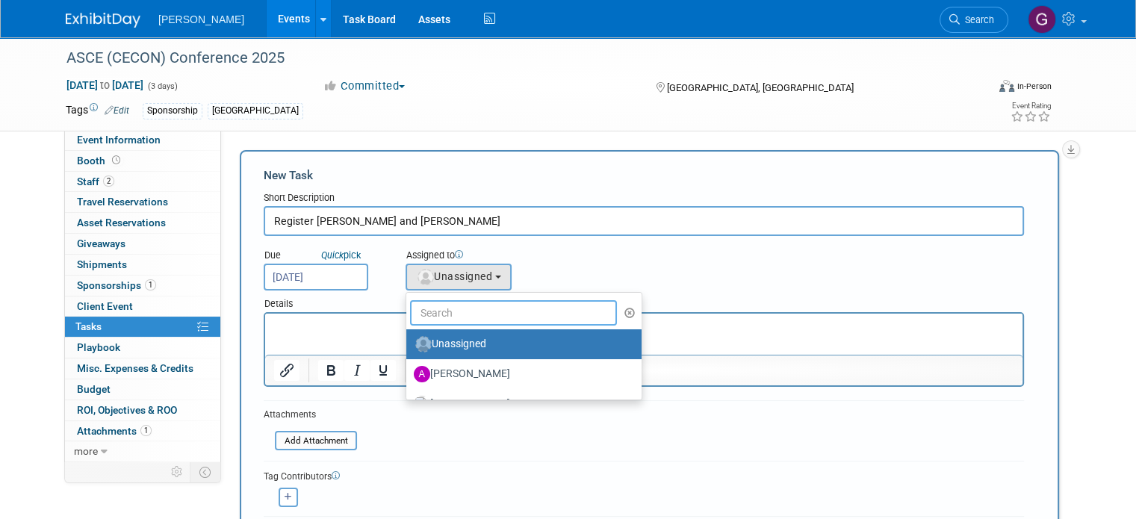
click at [441, 310] on input "text" at bounding box center [513, 312] width 207 height 25
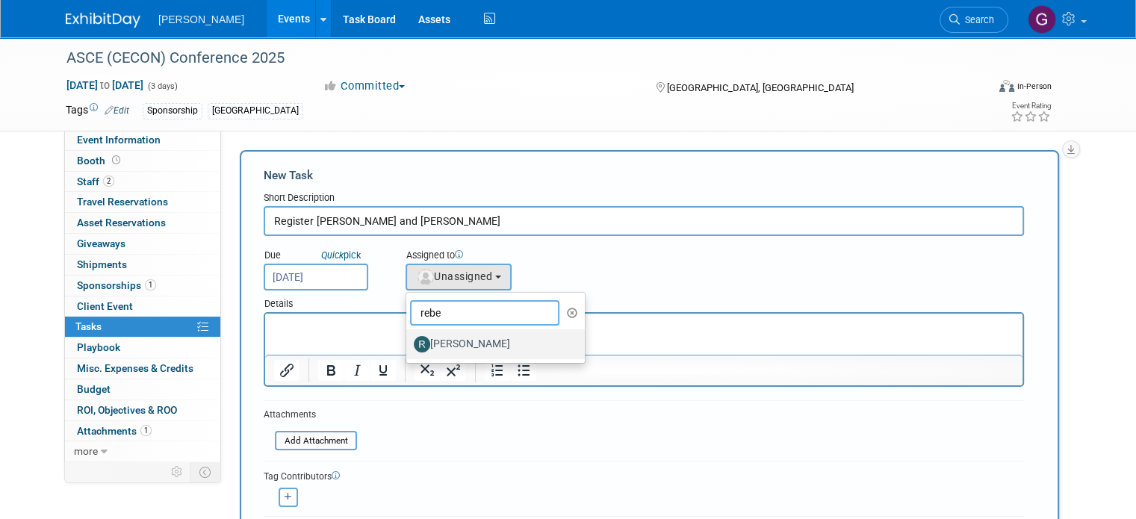
type input "rebe"
click at [445, 338] on label "[PERSON_NAME]" at bounding box center [492, 344] width 156 height 24
click at [408, 338] on input "[PERSON_NAME]" at bounding box center [404, 343] width 10 height 10
select select "844a177d-a181-44ff-a72a-5731d68e4351"
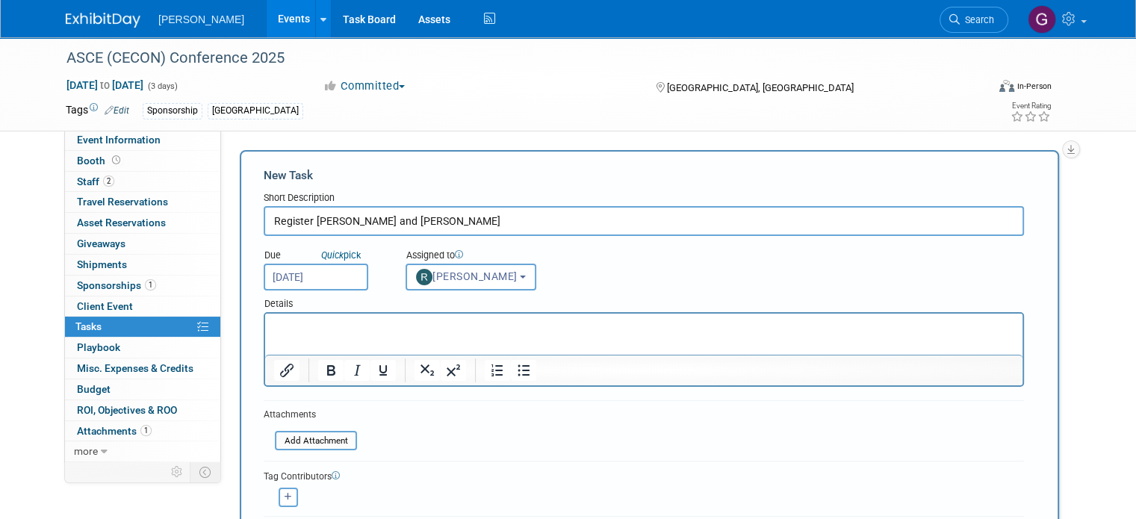
click at [375, 333] on p "Rich Text Area. Press ALT-0 for help." at bounding box center [644, 327] width 740 height 15
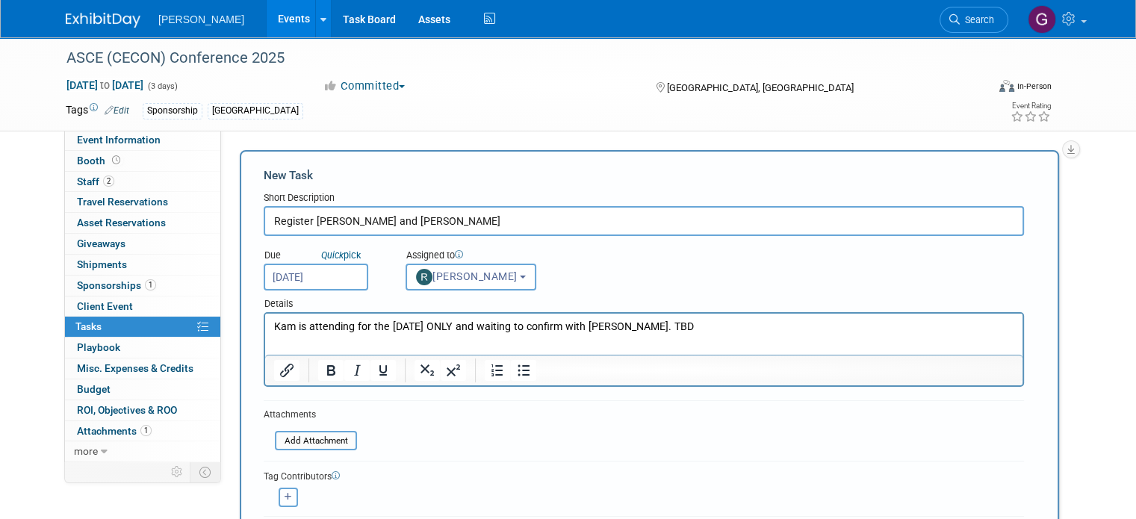
click at [285, 494] on icon "button" at bounding box center [288, 497] width 7 height 8
select select
click at [279, 494] on img "button" at bounding box center [287, 501] width 16 height 16
click at [285, 493] on icon "button" at bounding box center [288, 497] width 7 height 8
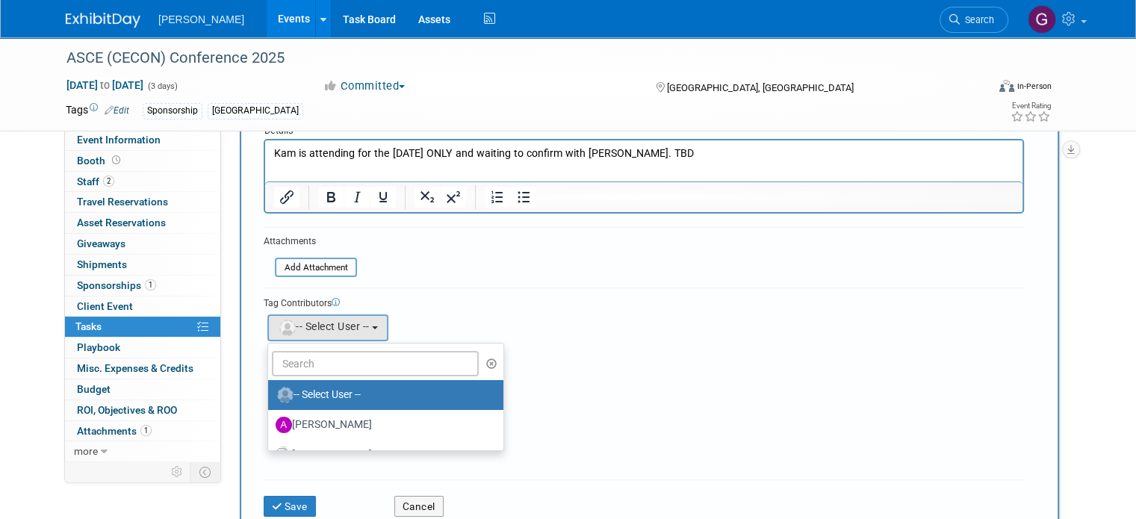
scroll to position [177, 0]
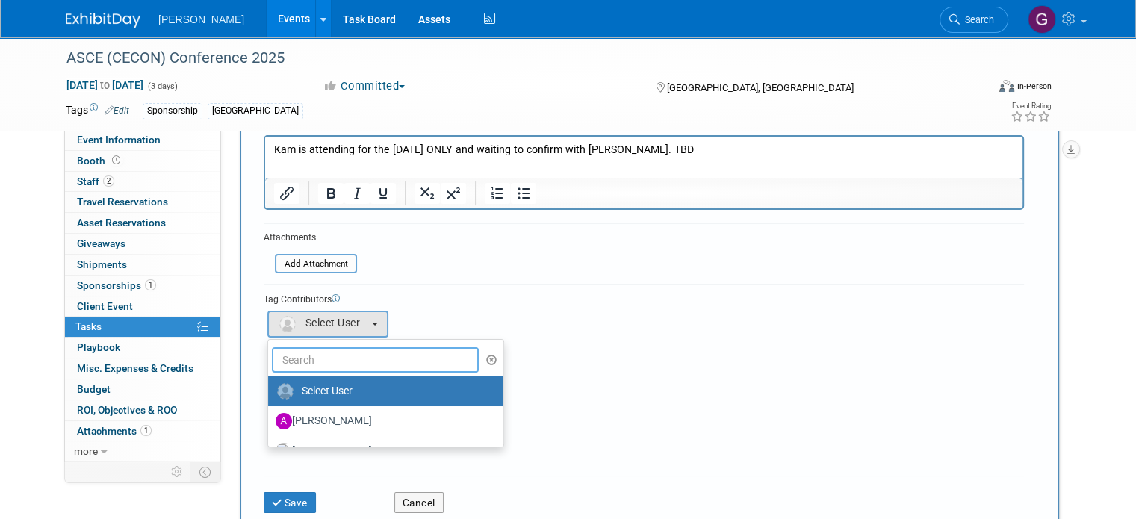
click at [373, 364] on input "text" at bounding box center [375, 359] width 207 height 25
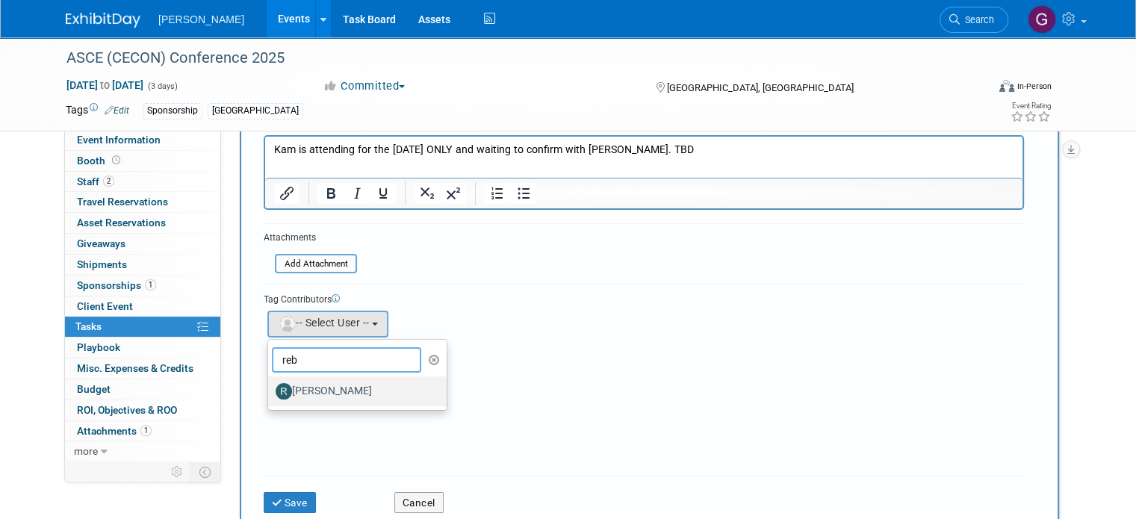
type input "reb"
click at [361, 388] on label "[PERSON_NAME]" at bounding box center [354, 391] width 156 height 24
click at [270, 388] on input "[PERSON_NAME]" at bounding box center [266, 390] width 10 height 10
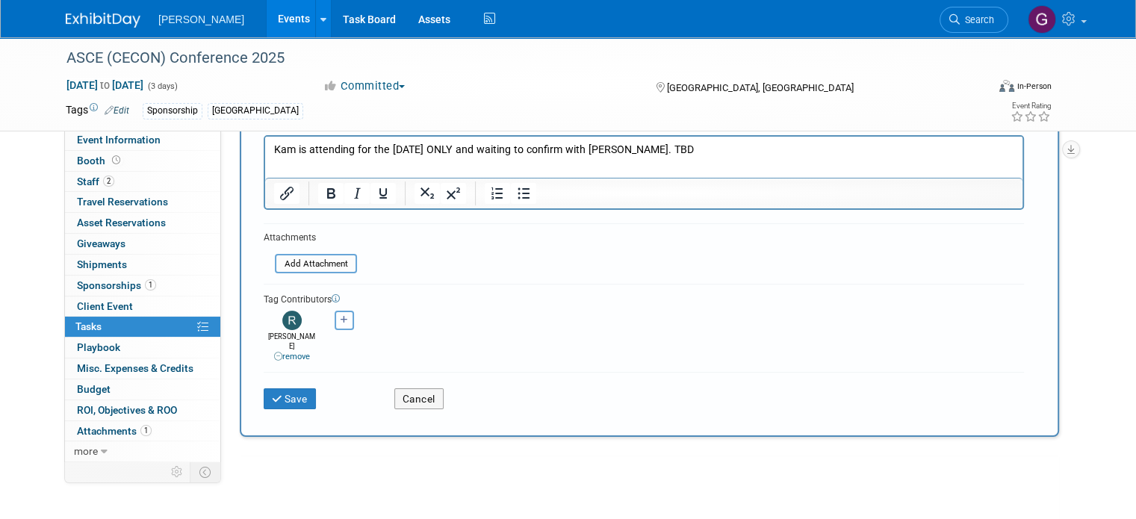
click at [341, 316] on icon "button" at bounding box center [344, 320] width 7 height 8
select select
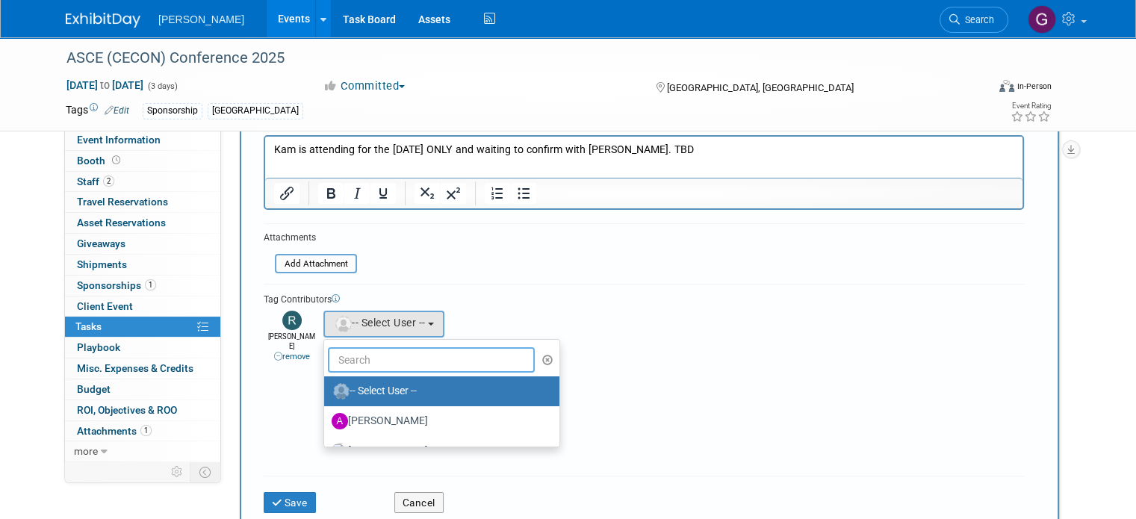
click at [334, 355] on input "text" at bounding box center [431, 359] width 207 height 25
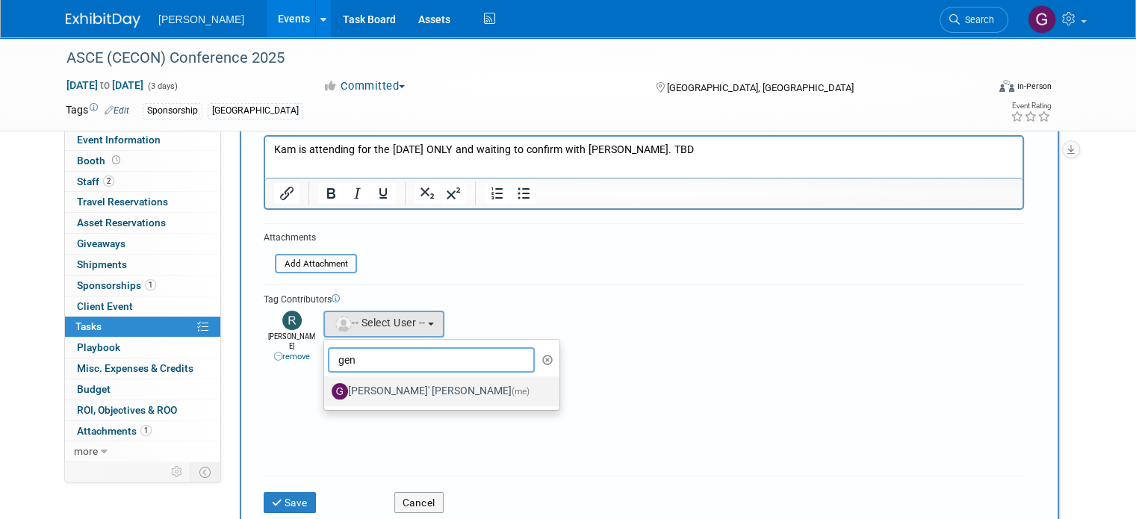
type input "gen"
click at [335, 390] on label "Genee' Mengarelli (me)" at bounding box center [438, 391] width 213 height 24
click at [326, 390] on input "Genee' Mengarelli (me)" at bounding box center [322, 390] width 10 height 10
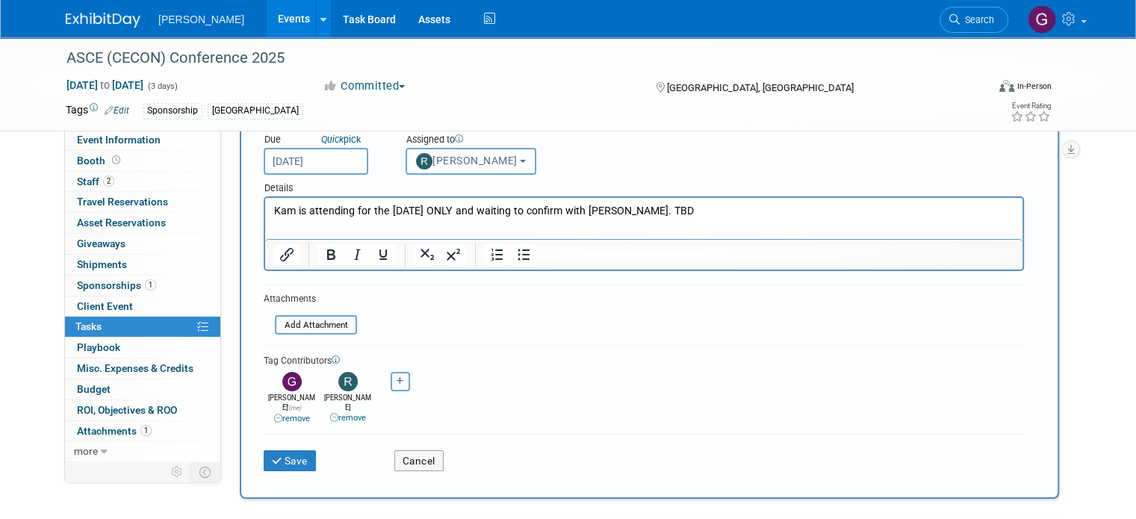
scroll to position [99, 0]
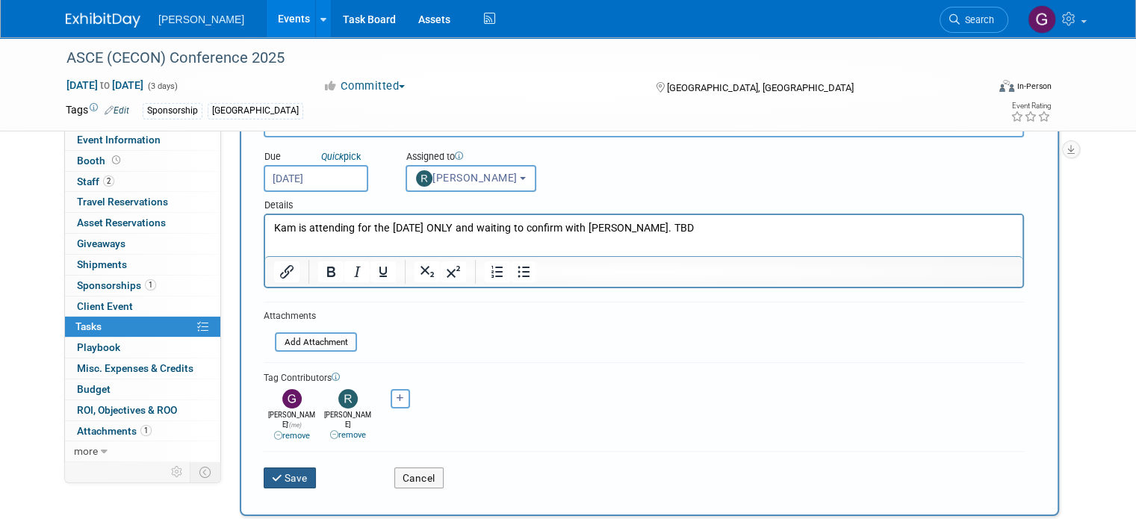
click at [272, 473] on icon "submit" at bounding box center [278, 478] width 13 height 10
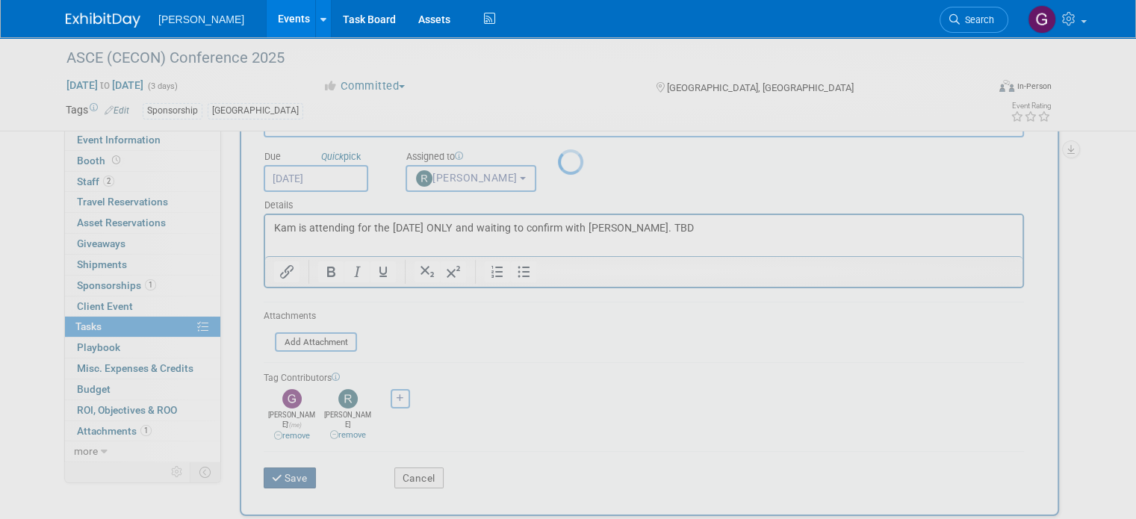
scroll to position [0, 0]
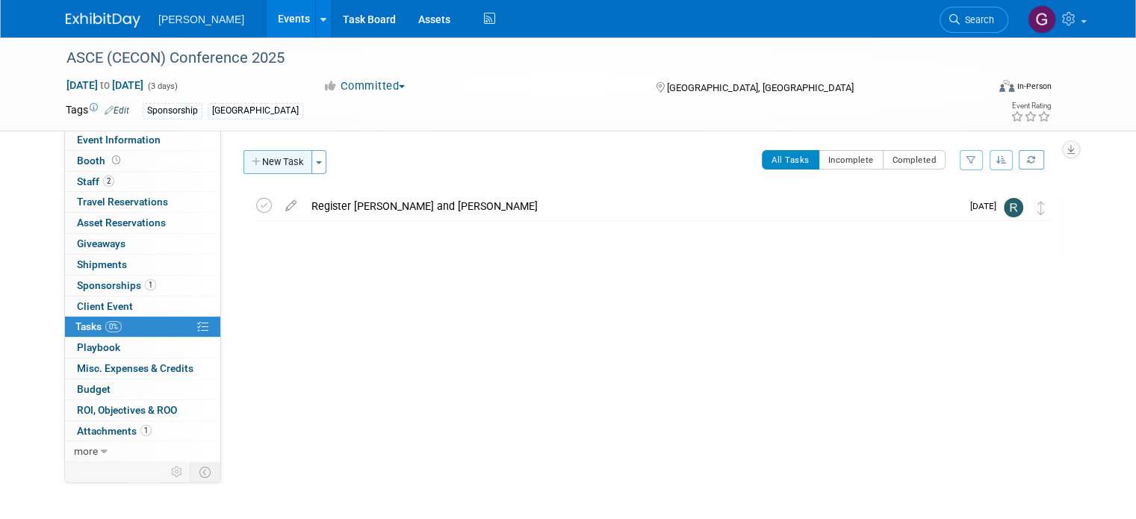
click at [282, 165] on button "New Task" at bounding box center [277, 162] width 69 height 24
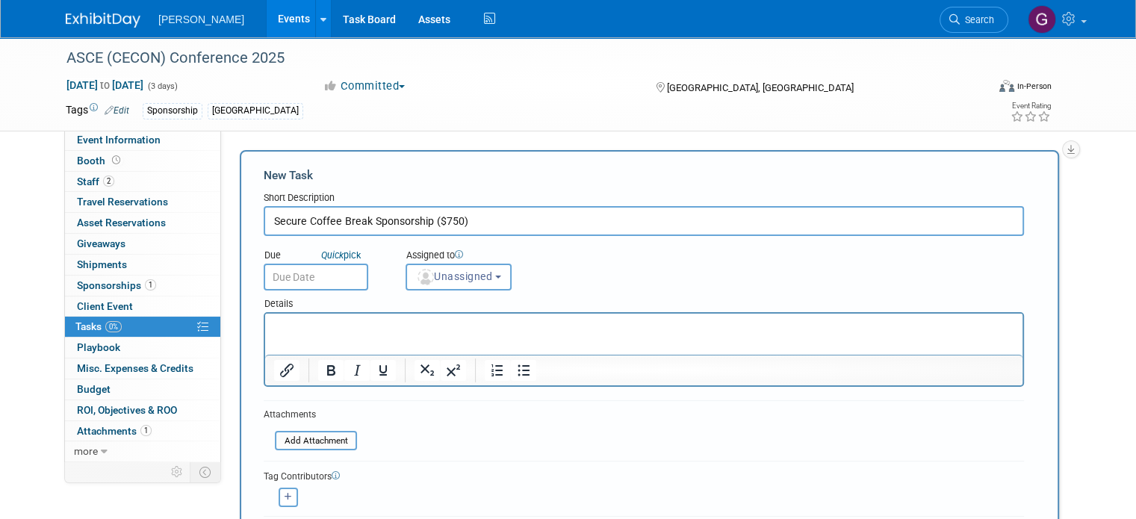
type input "Secure Coffee Break Sponsorship ($750)"
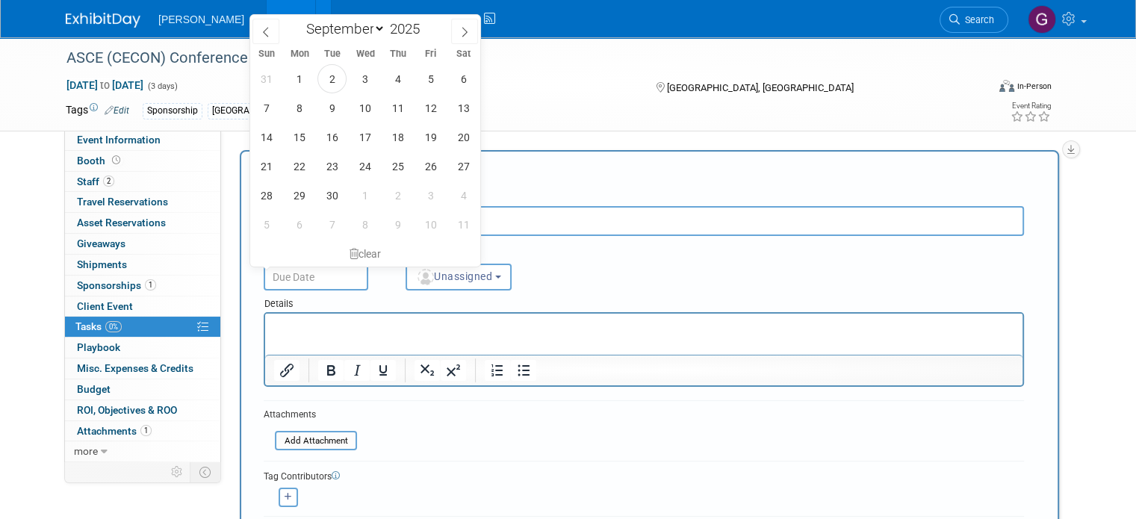
click at [321, 280] on input "text" at bounding box center [316, 277] width 105 height 27
click at [427, 87] on span "5" at bounding box center [430, 78] width 29 height 29
type input "Sep 5, 2025"
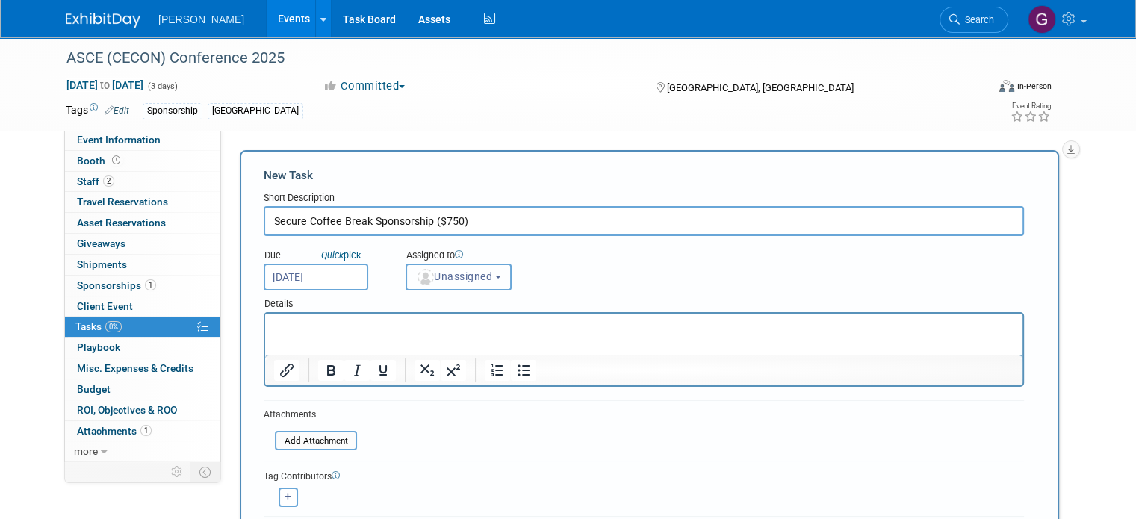
click at [443, 277] on span "Unassigned" at bounding box center [454, 276] width 76 height 12
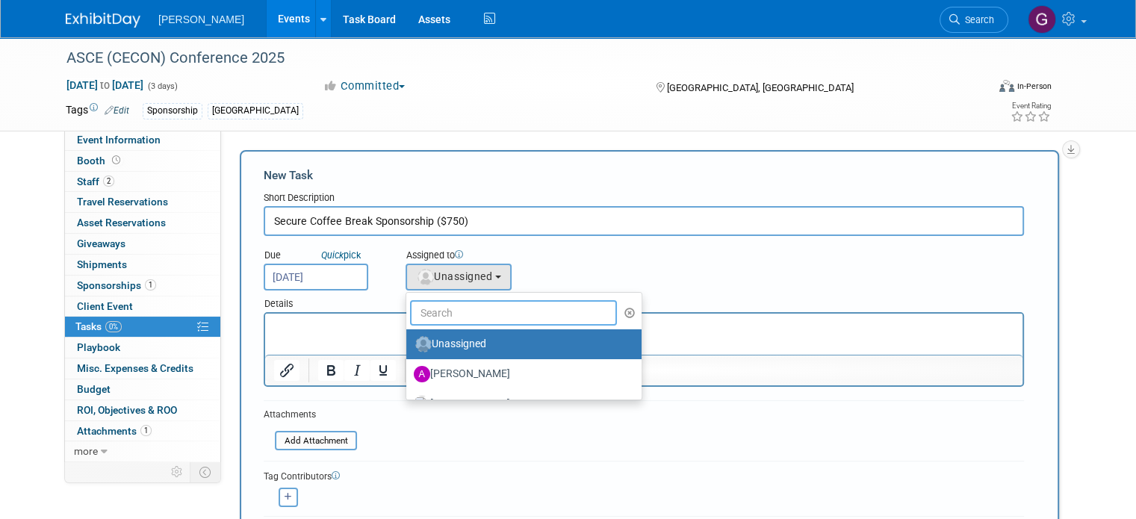
click at [444, 319] on input "text" at bounding box center [513, 312] width 207 height 25
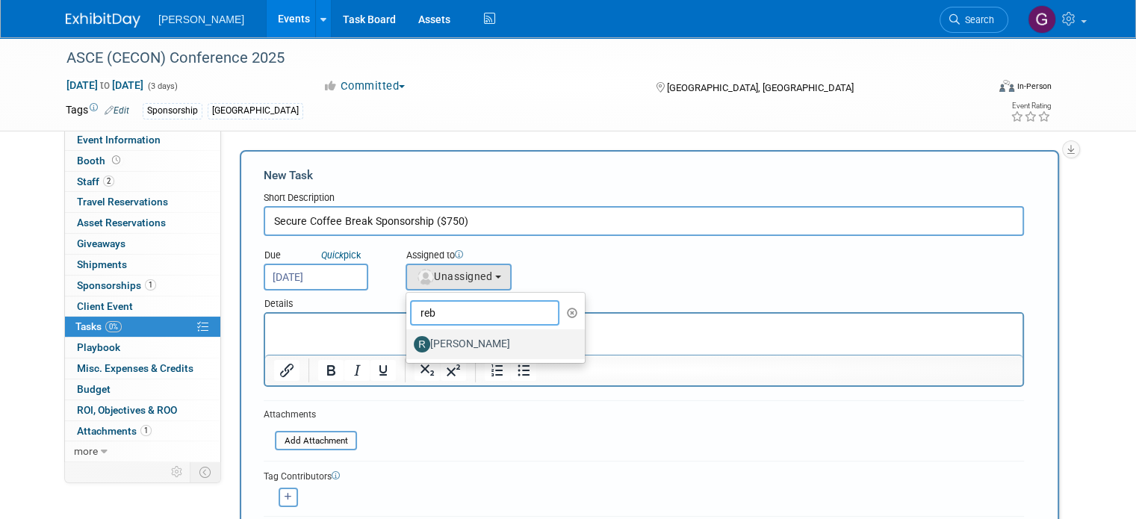
type input "reb"
click at [442, 338] on label "[PERSON_NAME]" at bounding box center [492, 344] width 156 height 24
click at [408, 338] on input "[PERSON_NAME]" at bounding box center [404, 343] width 10 height 10
select select "844a177d-a181-44ff-a72a-5731d68e4351"
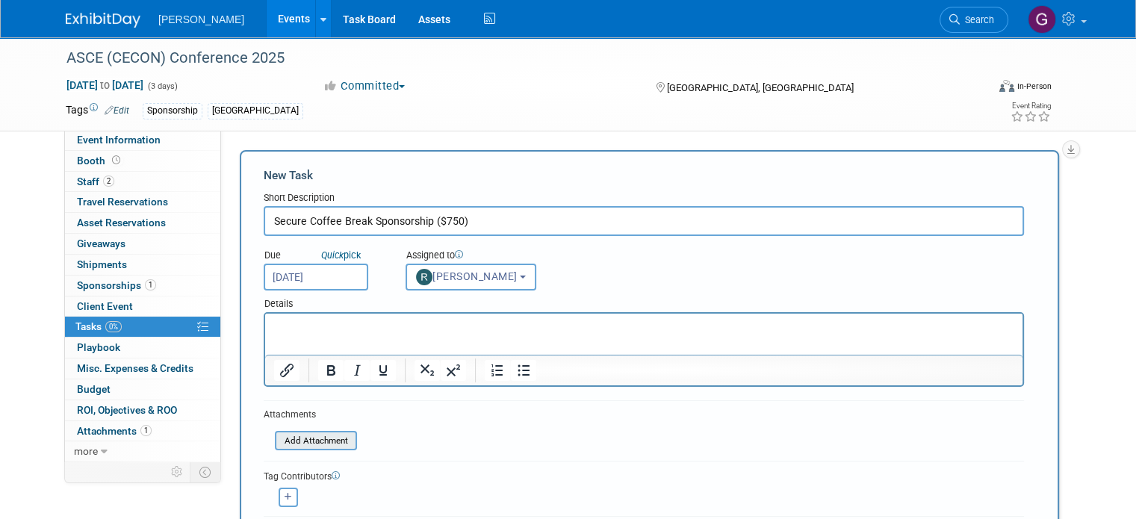
click at [327, 438] on input "file" at bounding box center [267, 440] width 178 height 17
click at [264, 495] on div "Tag Contributors" at bounding box center [644, 496] width 760 height 16
click at [285, 514] on icon "button" at bounding box center [288, 517] width 7 height 8
select select
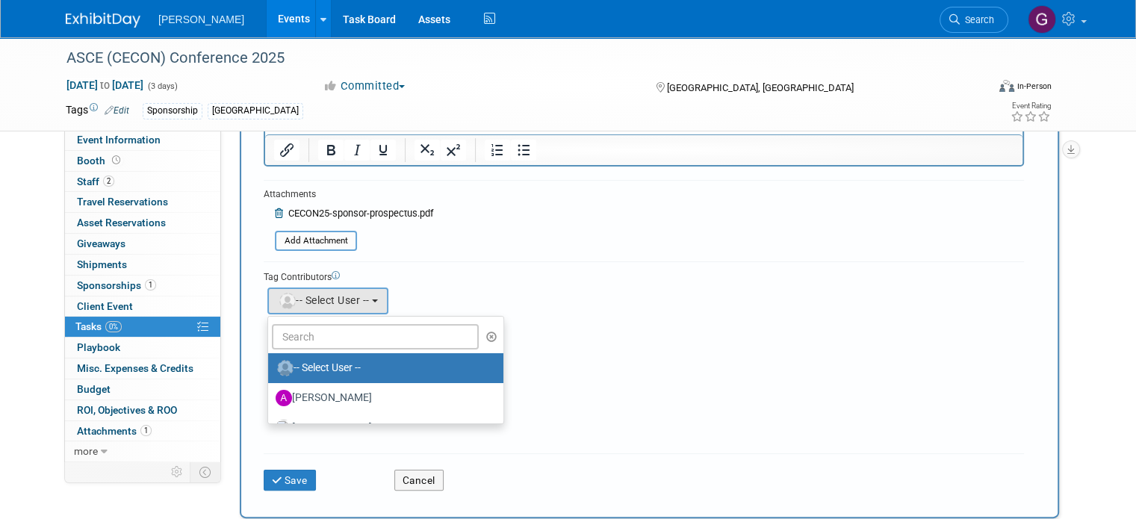
scroll to position [224, 0]
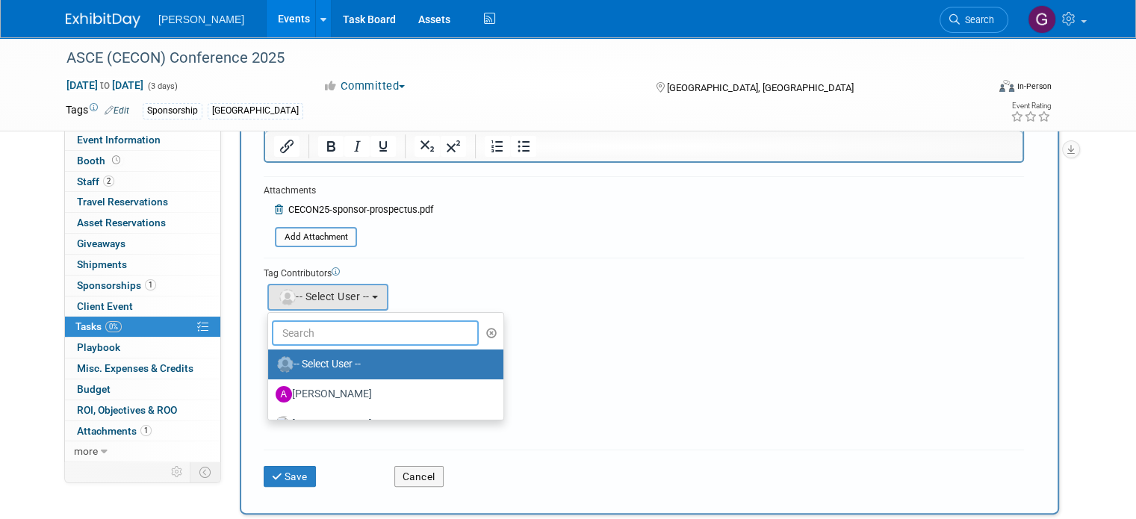
click at [370, 334] on input "text" at bounding box center [375, 332] width 207 height 25
type input "reb"
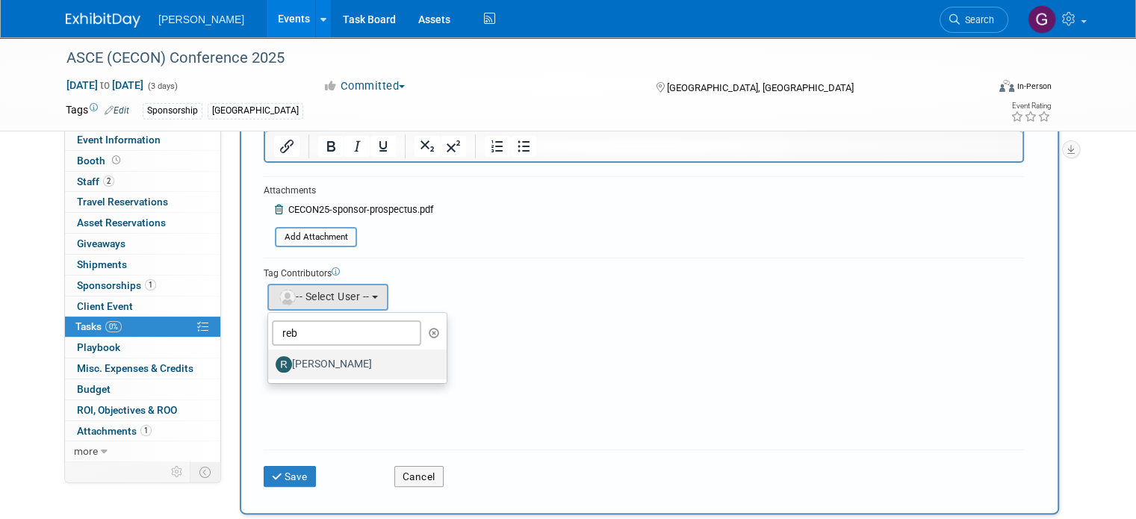
click at [345, 367] on label "[PERSON_NAME]" at bounding box center [354, 364] width 156 height 24
click at [270, 367] on input "[PERSON_NAME]" at bounding box center [266, 363] width 10 height 10
select select "844a177d-a181-44ff-a72a-5731d68e4351"
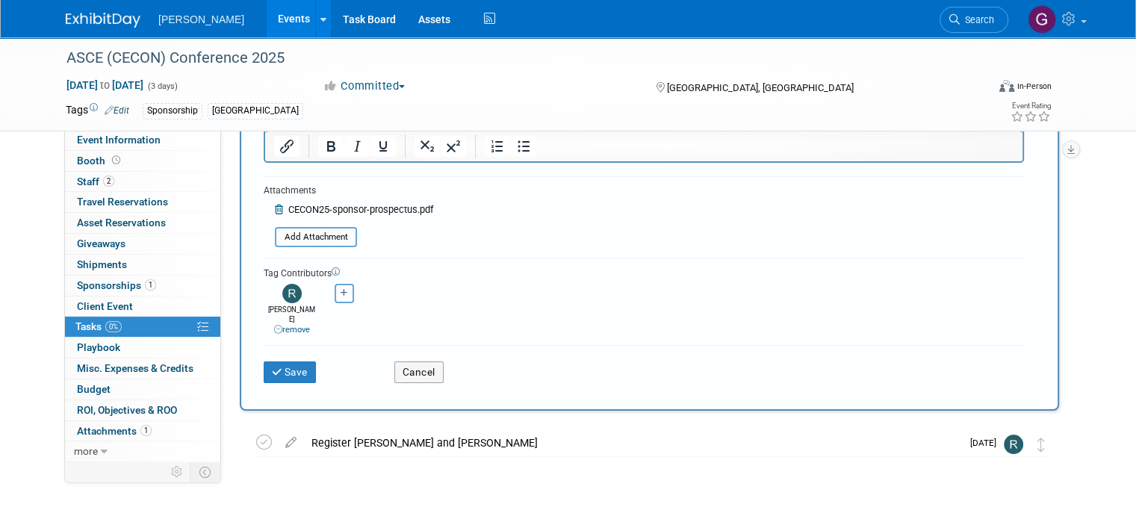
click at [340, 298] on div "<img src="https://www.exhibitday.com/Images/Unassigned-User-Icon.png" style="wi…" at bounding box center [344, 293] width 19 height 19
click at [341, 290] on icon "button" at bounding box center [344, 293] width 7 height 8
select select
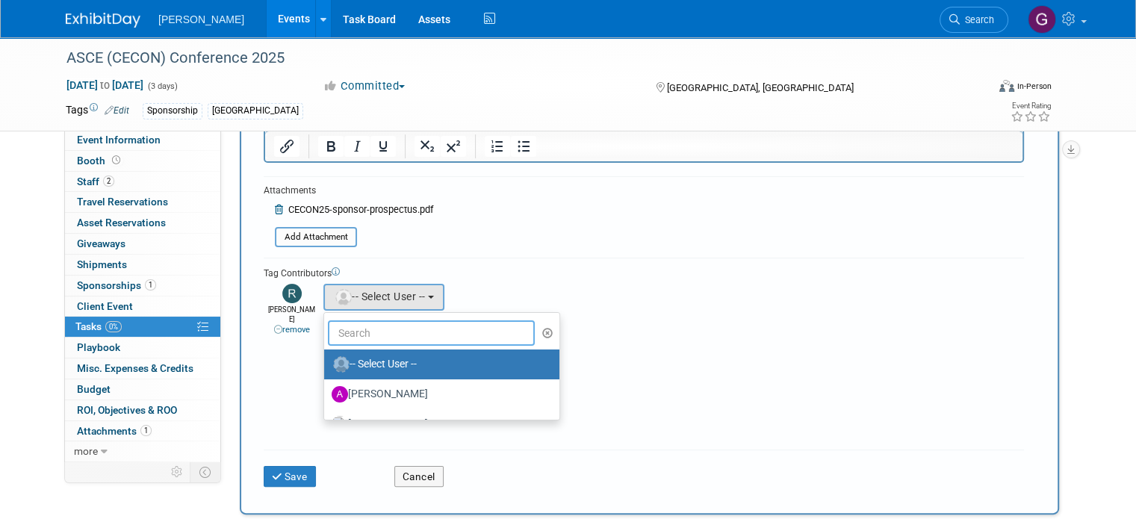
click at [342, 328] on input "text" at bounding box center [431, 332] width 207 height 25
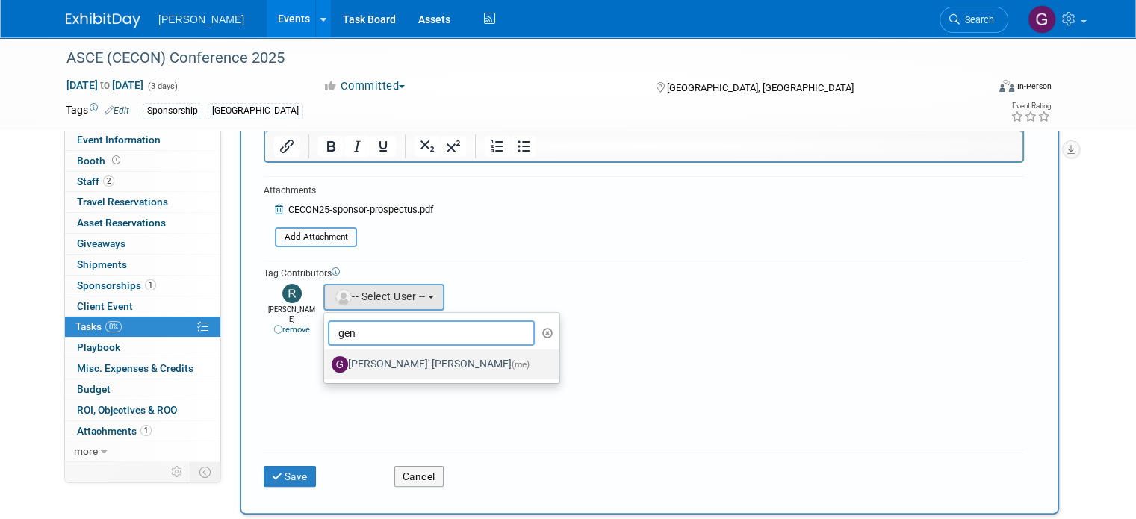
type input "gen"
click at [356, 358] on label "Genee' Mengarelli (me)" at bounding box center [438, 364] width 213 height 24
click at [326, 358] on input "Genee' Mengarelli (me)" at bounding box center [322, 363] width 10 height 10
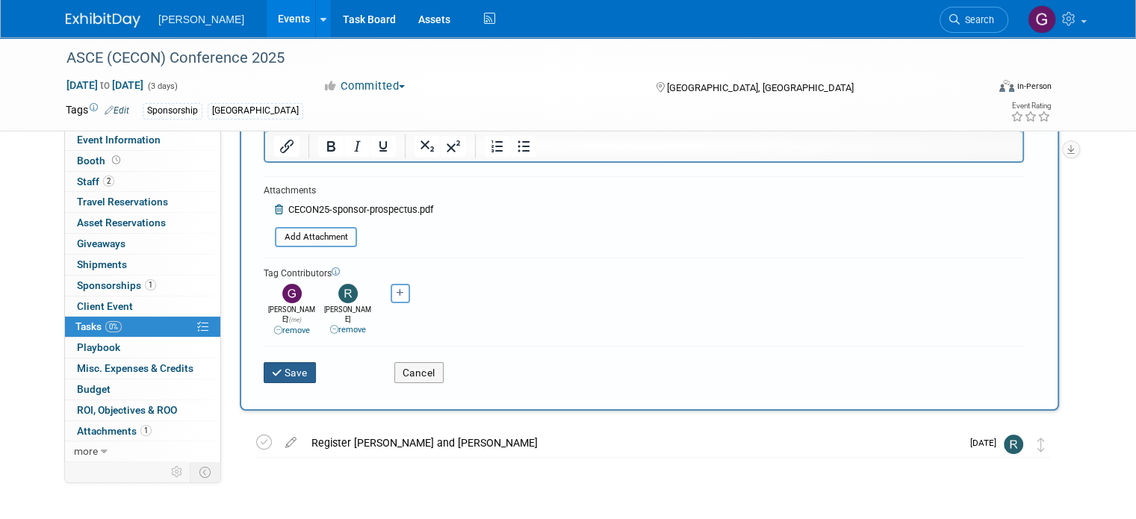
click at [296, 363] on button "Save" at bounding box center [290, 372] width 52 height 21
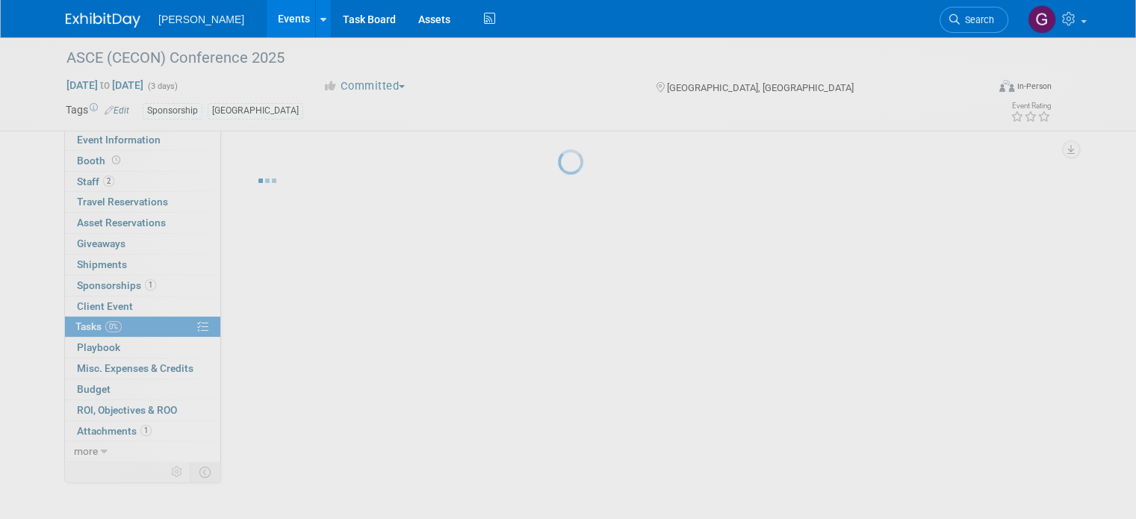
scroll to position [0, 0]
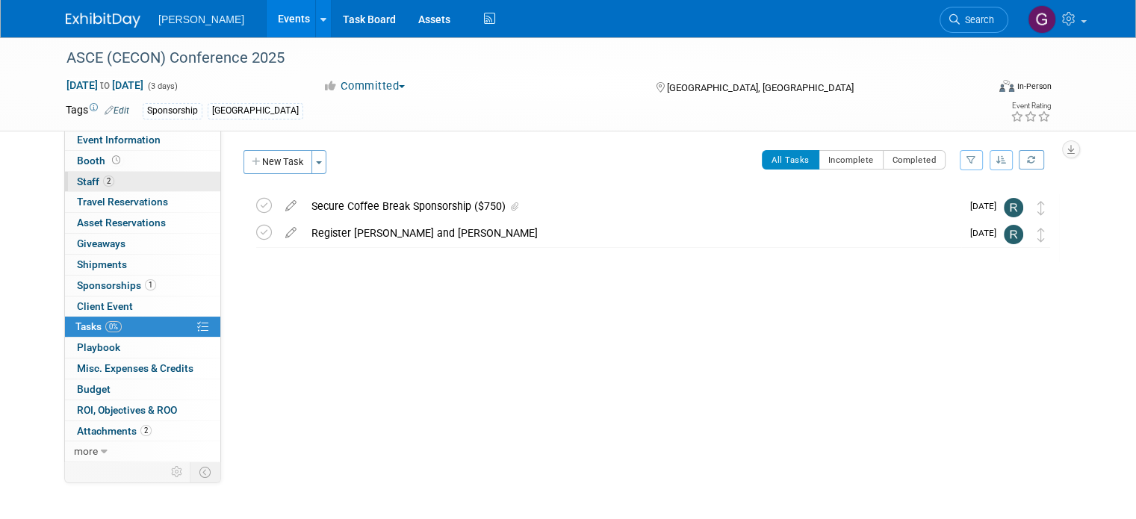
click at [124, 181] on link "2 Staff 2" at bounding box center [142, 182] width 155 height 20
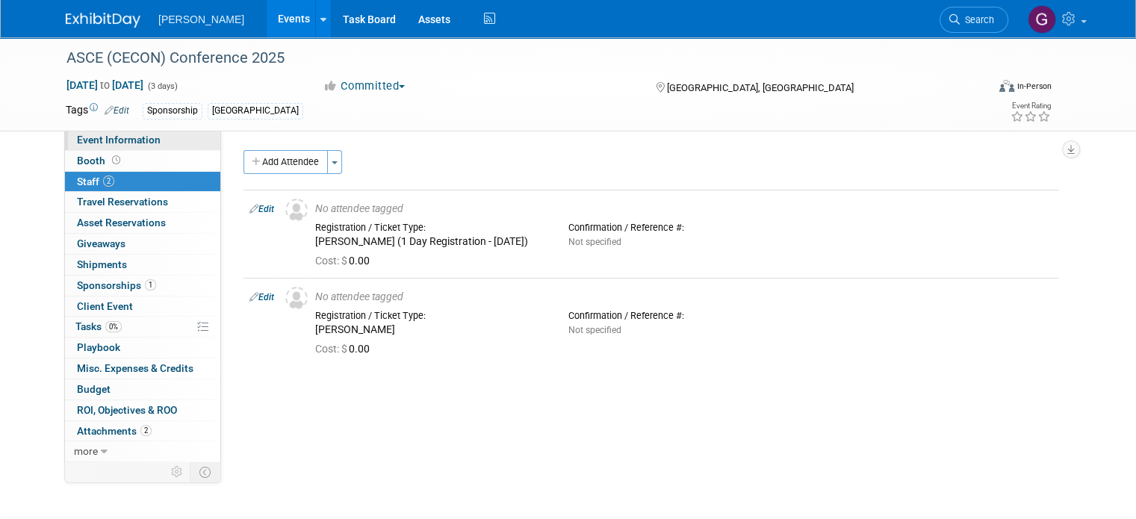
click at [195, 140] on link "Event Information" at bounding box center [142, 140] width 155 height 20
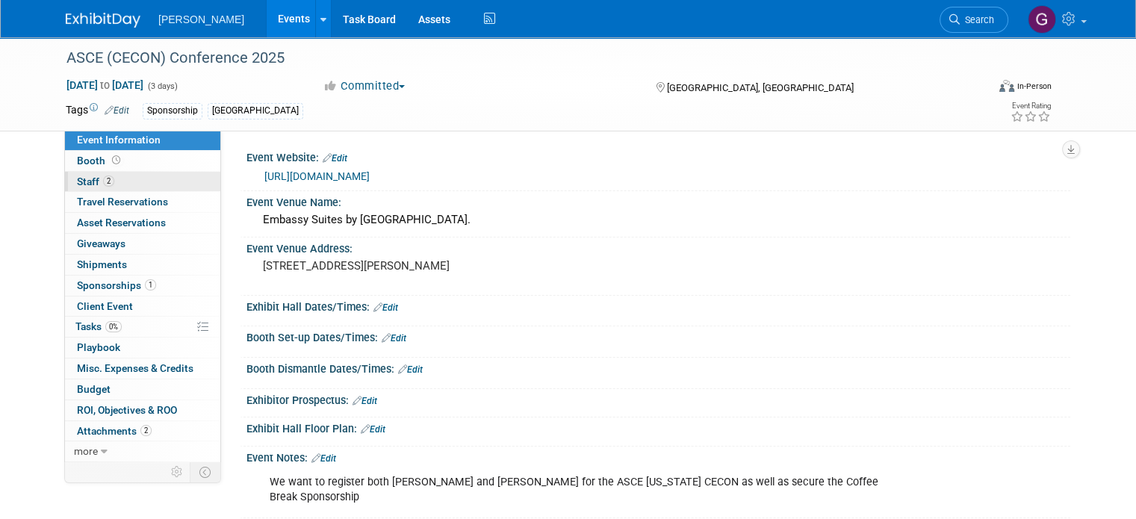
click at [176, 176] on link "2 Staff 2" at bounding box center [142, 182] width 155 height 20
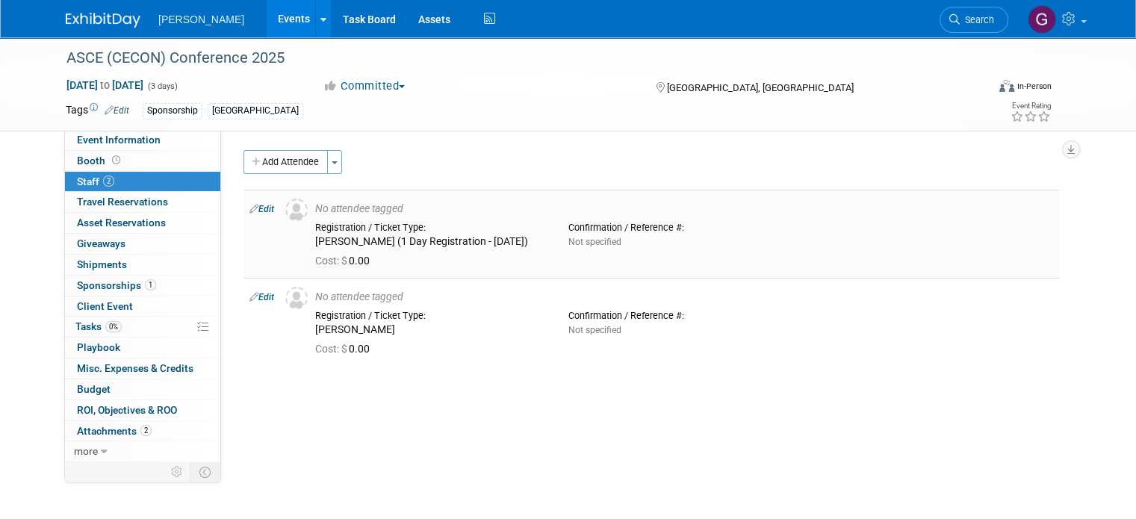
click at [358, 230] on div "Registration / Ticket Type:" at bounding box center [430, 228] width 231 height 12
click at [257, 206] on link "Edit" at bounding box center [261, 209] width 25 height 10
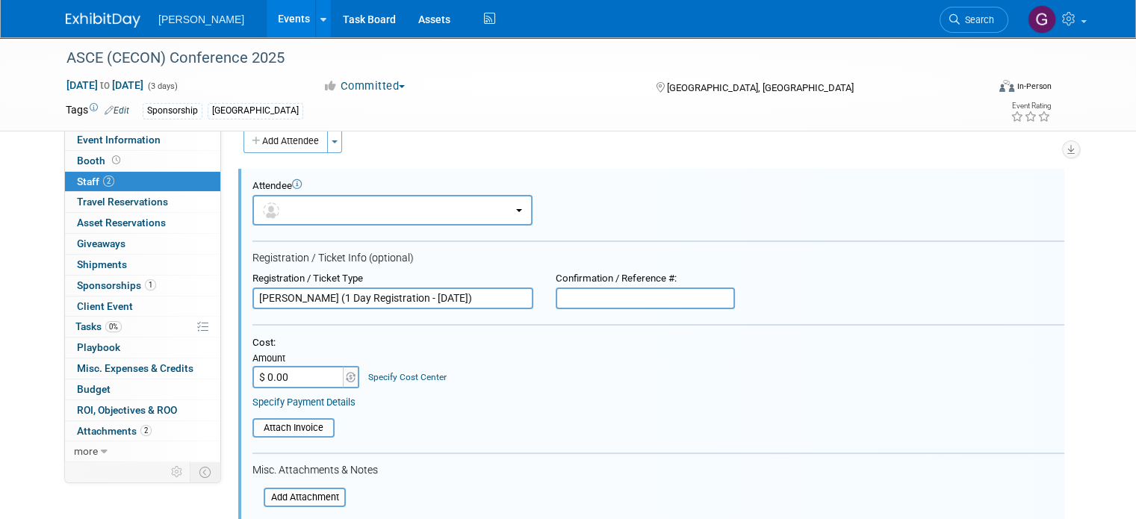
click at [294, 384] on input "$ 0.00" at bounding box center [298, 377] width 93 height 22
type input "$ 330.00"
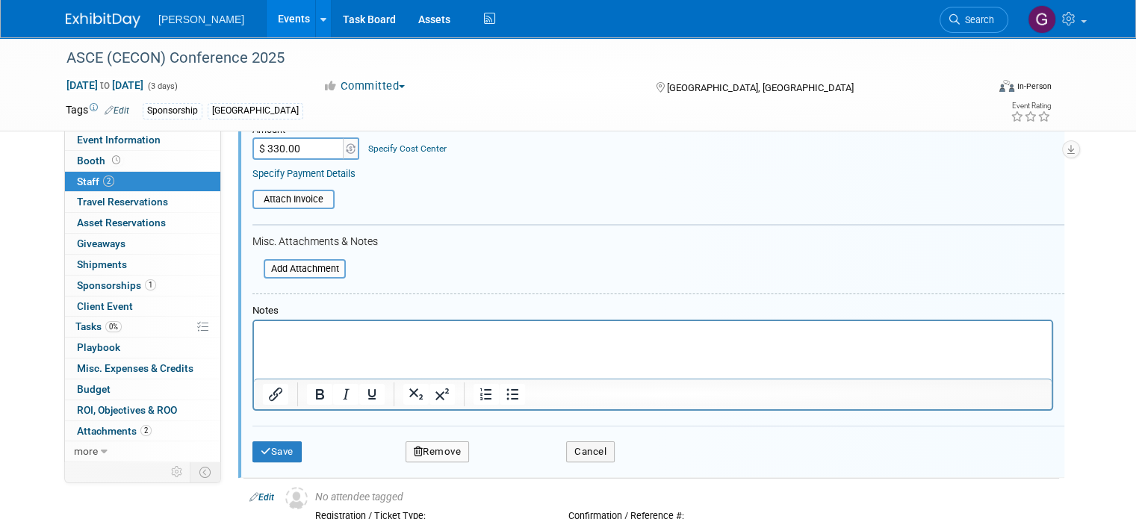
scroll to position [257, 0]
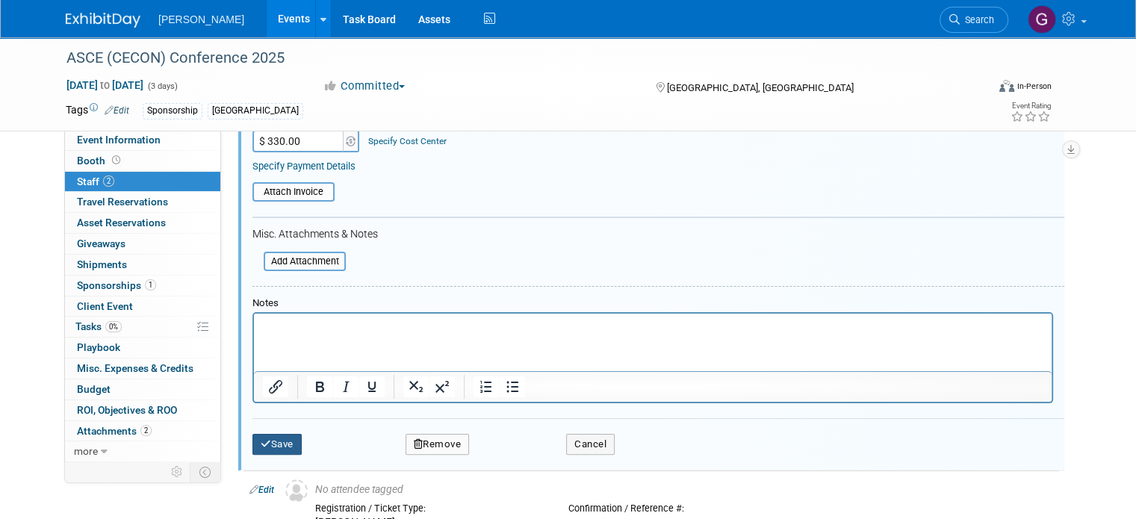
click at [268, 441] on button "Save" at bounding box center [276, 444] width 49 height 21
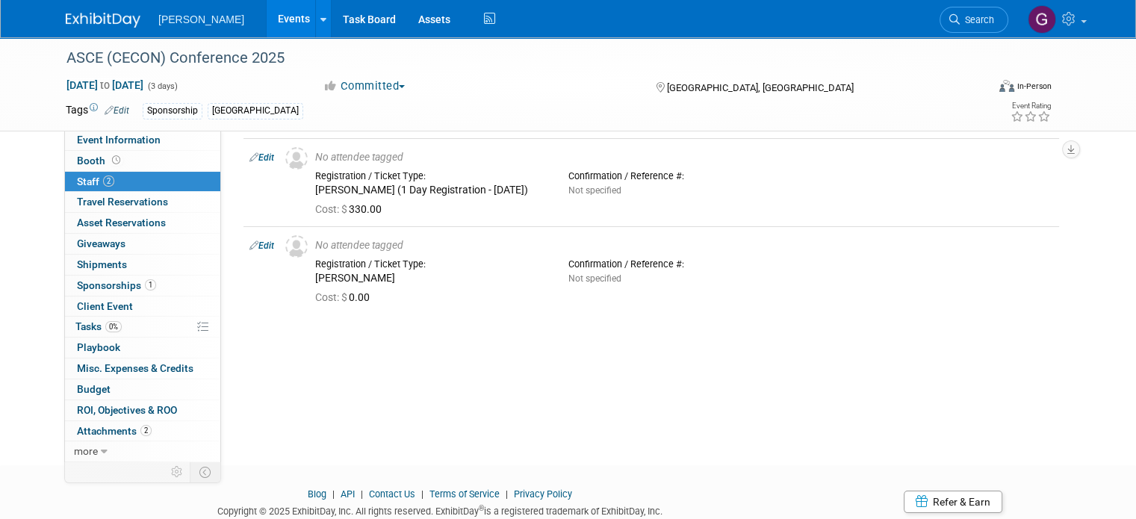
scroll to position [51, 0]
click at [453, 273] on div "Andrew White" at bounding box center [430, 279] width 231 height 13
click at [256, 246] on link "Edit" at bounding box center [261, 246] width 25 height 10
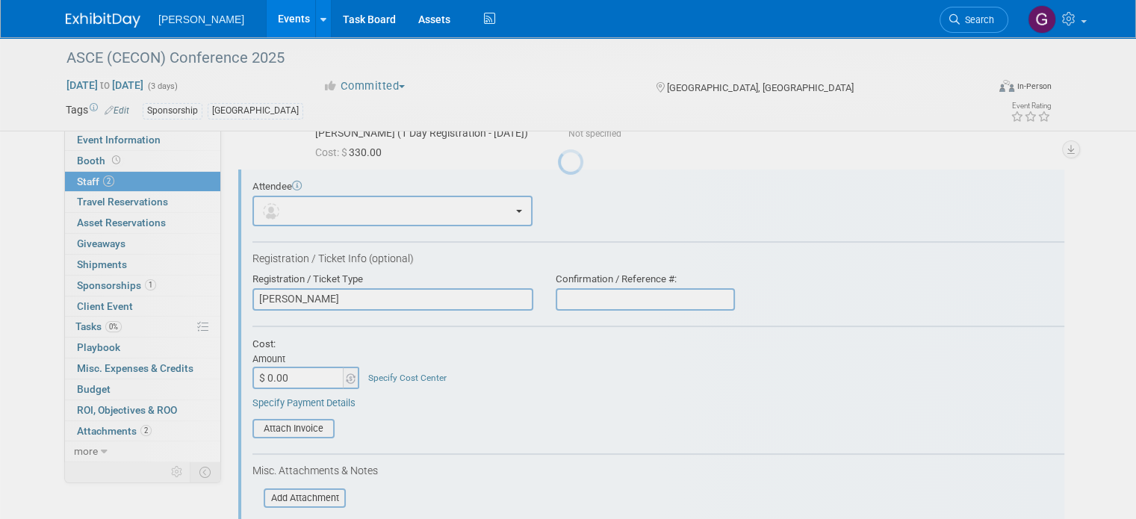
scroll to position [0, 0]
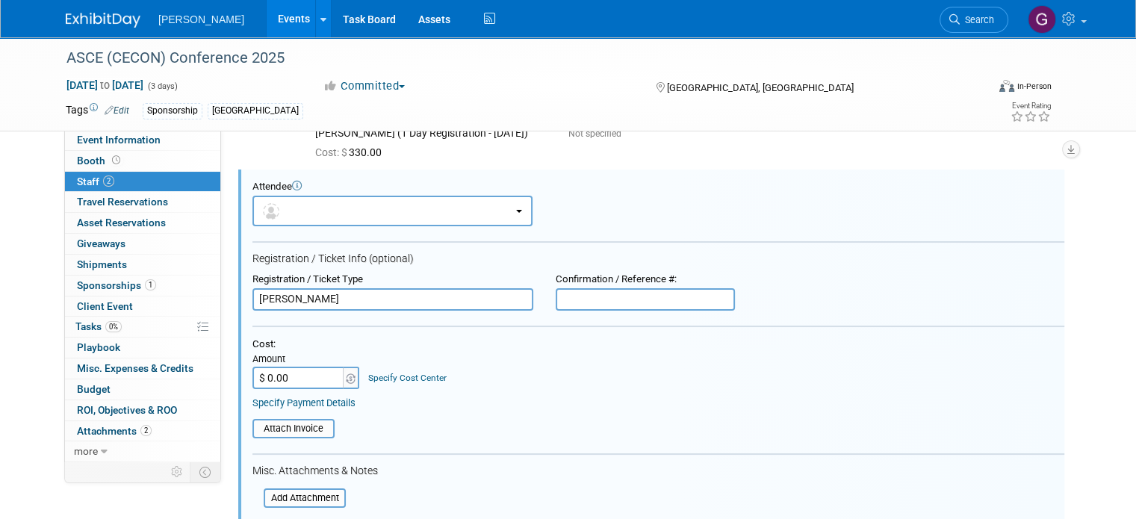
click at [352, 294] on input "Andrew White" at bounding box center [392, 299] width 281 height 22
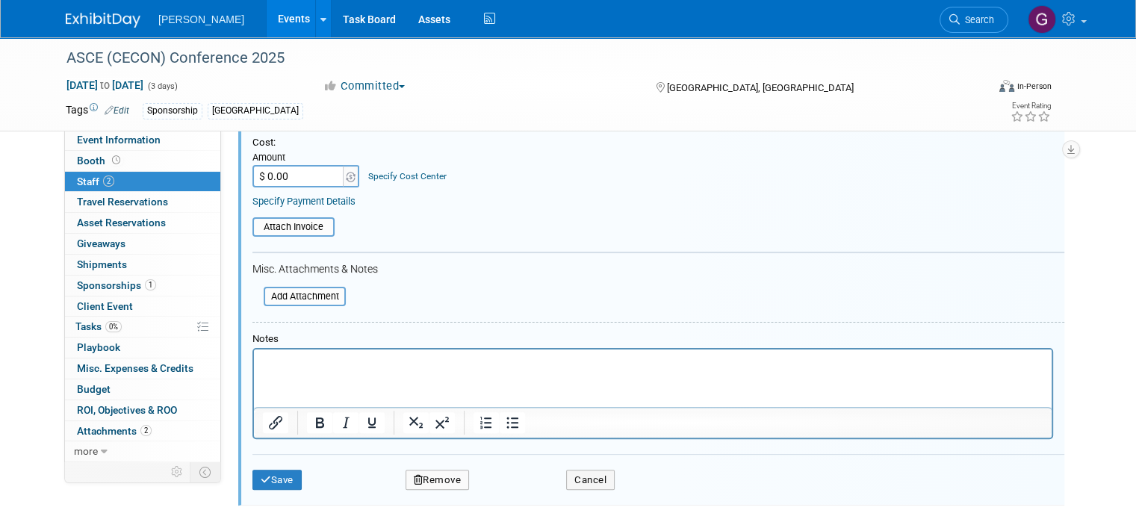
scroll to position [370, 0]
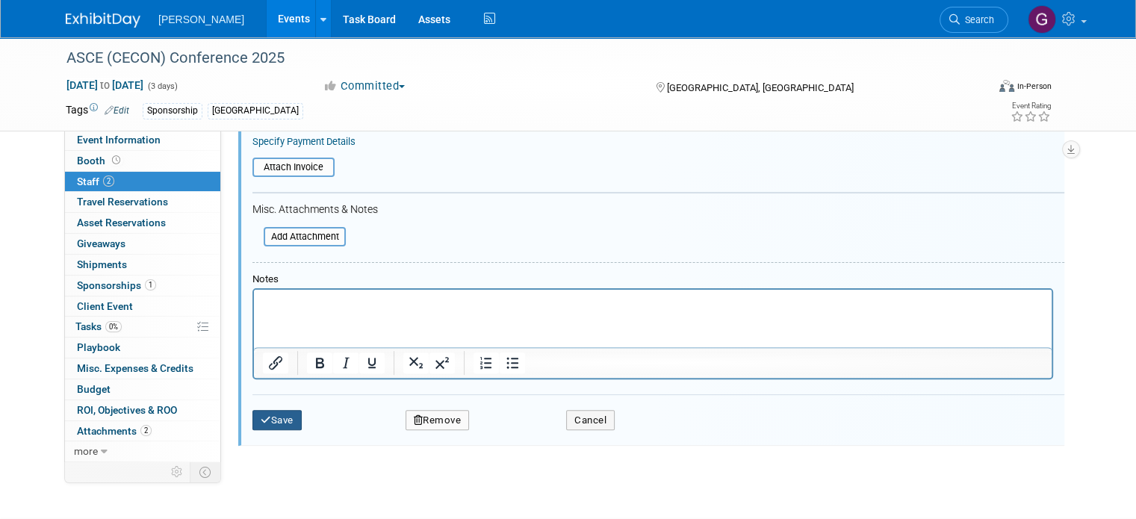
type input "Andrew White (TBD on 1 Day or Full Registration)"
click at [279, 413] on button "Save" at bounding box center [276, 420] width 49 height 21
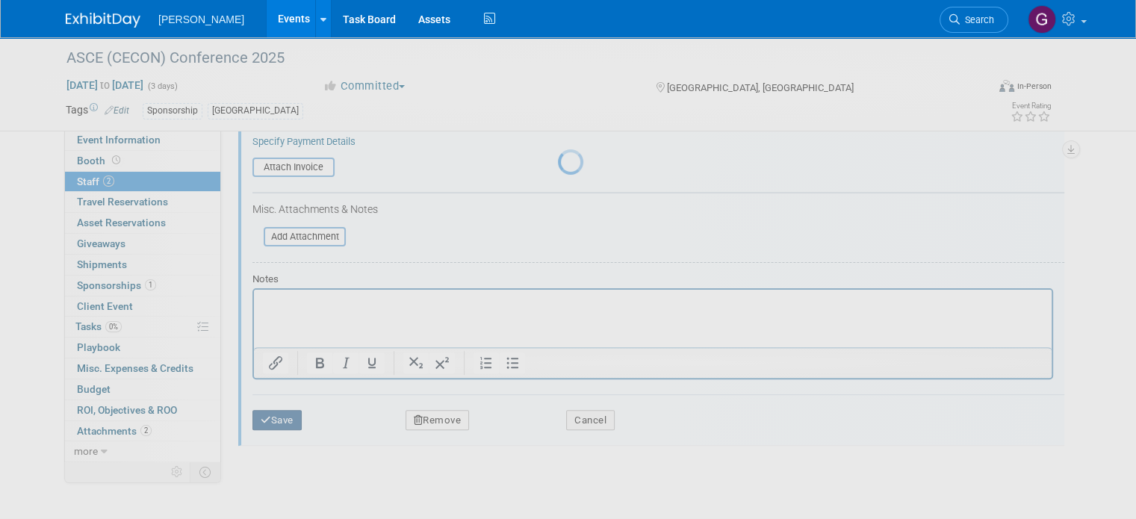
scroll to position [102, 0]
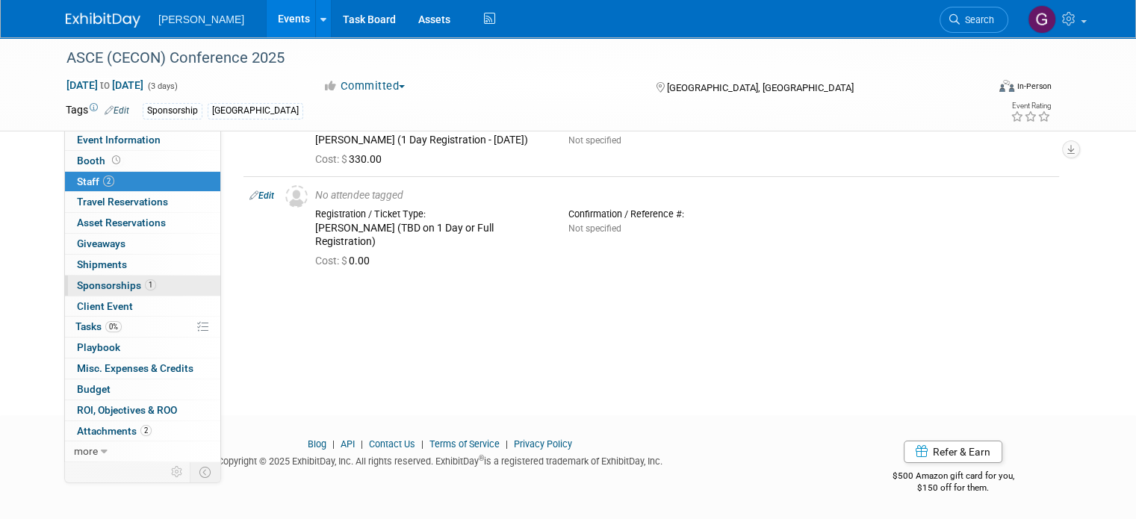
click at [134, 277] on link "1 Sponsorships 1" at bounding box center [142, 286] width 155 height 20
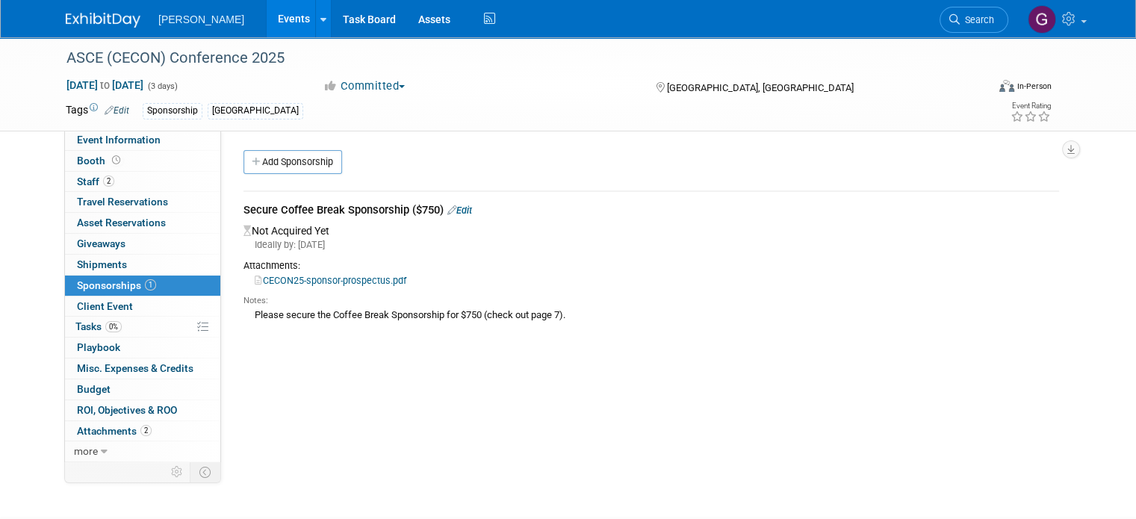
click at [458, 208] on link "Edit" at bounding box center [459, 210] width 25 height 11
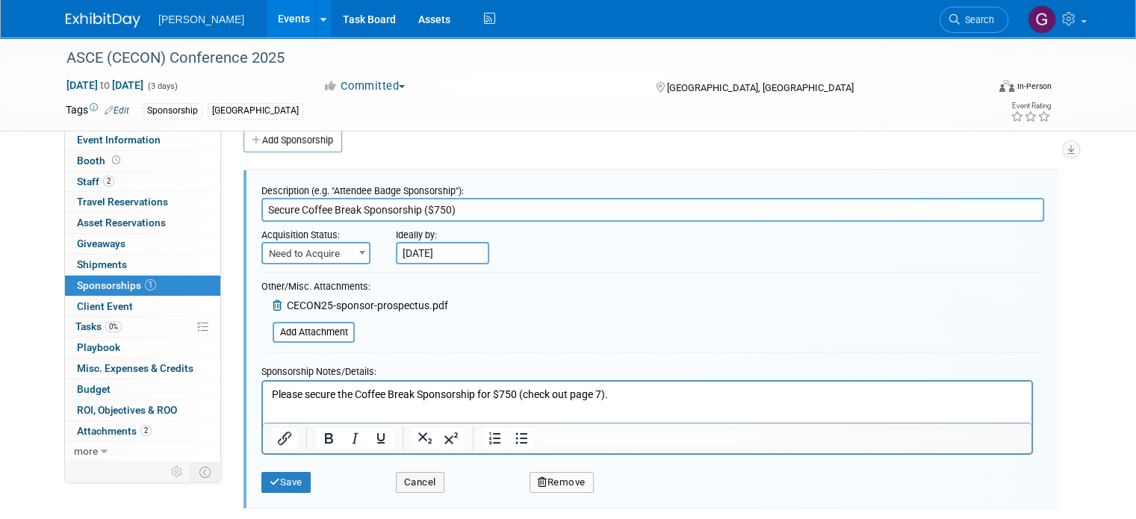
click at [620, 393] on p "Please secure the Coffee Break Sponsorship for $750 (check out page 7)." at bounding box center [647, 394] width 751 height 15
click at [915, 392] on p "Please secure the Coffee Break Sponsorship for $750 (check out page 7). Working…" at bounding box center [647, 394] width 751 height 15
click at [793, 392] on p "Please secure the Coffee Break Sponsorship for $750 (check out page 7). Working…" at bounding box center [647, 394] width 751 height 15
click at [284, 482] on button "Save" at bounding box center [285, 482] width 49 height 21
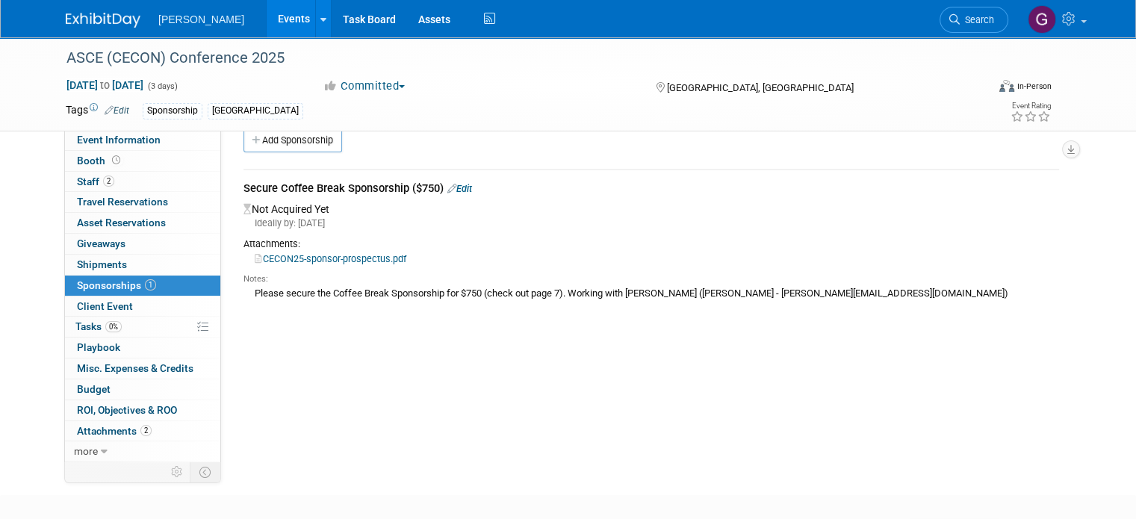
click at [457, 181] on div "Secure Coffee Break Sponsorship ($750) Edit" at bounding box center [650, 190] width 815 height 19
click at [457, 187] on link "Edit" at bounding box center [459, 188] width 25 height 11
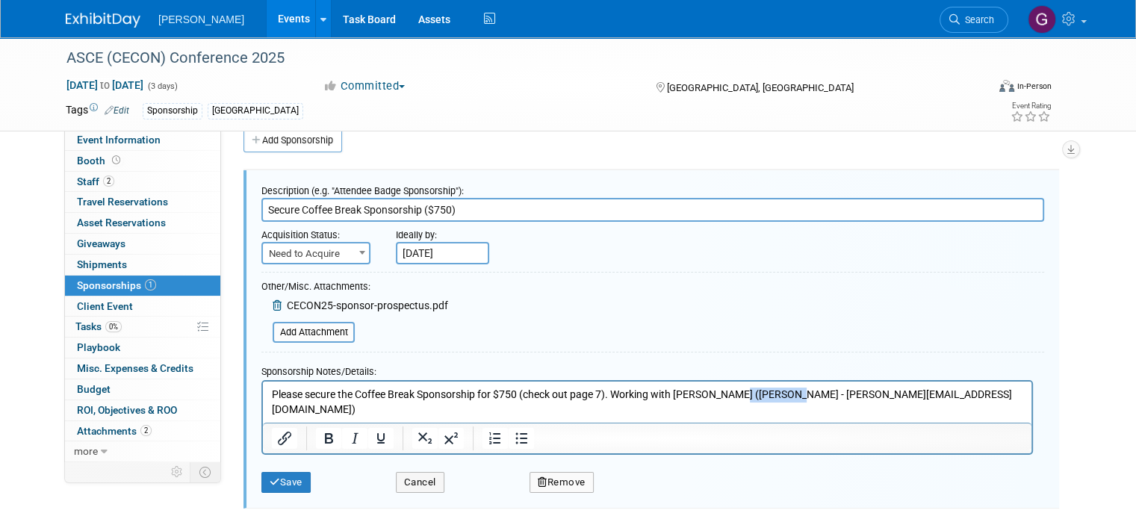
drag, startPoint x: 787, startPoint y: 391, endPoint x: 733, endPoint y: 388, distance: 54.6
click at [733, 388] on p "Please secure the Coffee Break Sponsorship for $750 (check out page 7). Working…" at bounding box center [647, 401] width 751 height 29
click at [840, 391] on p "Please secure the Coffee Break Sponsorship for $750 (check out page 7). Working…" at bounding box center [647, 394] width 751 height 15
click at [287, 472] on button "Save" at bounding box center [285, 482] width 49 height 21
